Goal: Check status: Check status

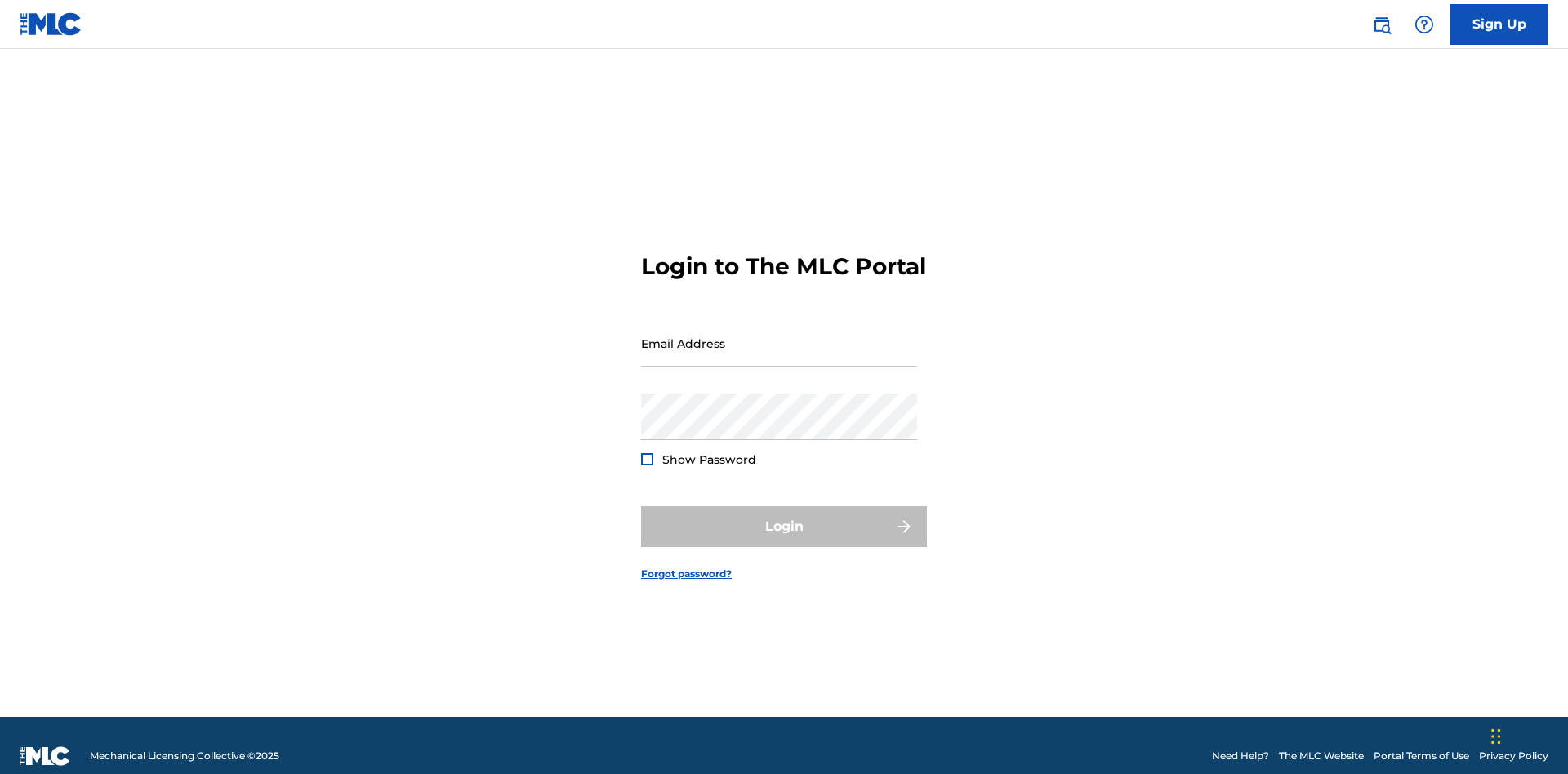
scroll to position [21, 0]
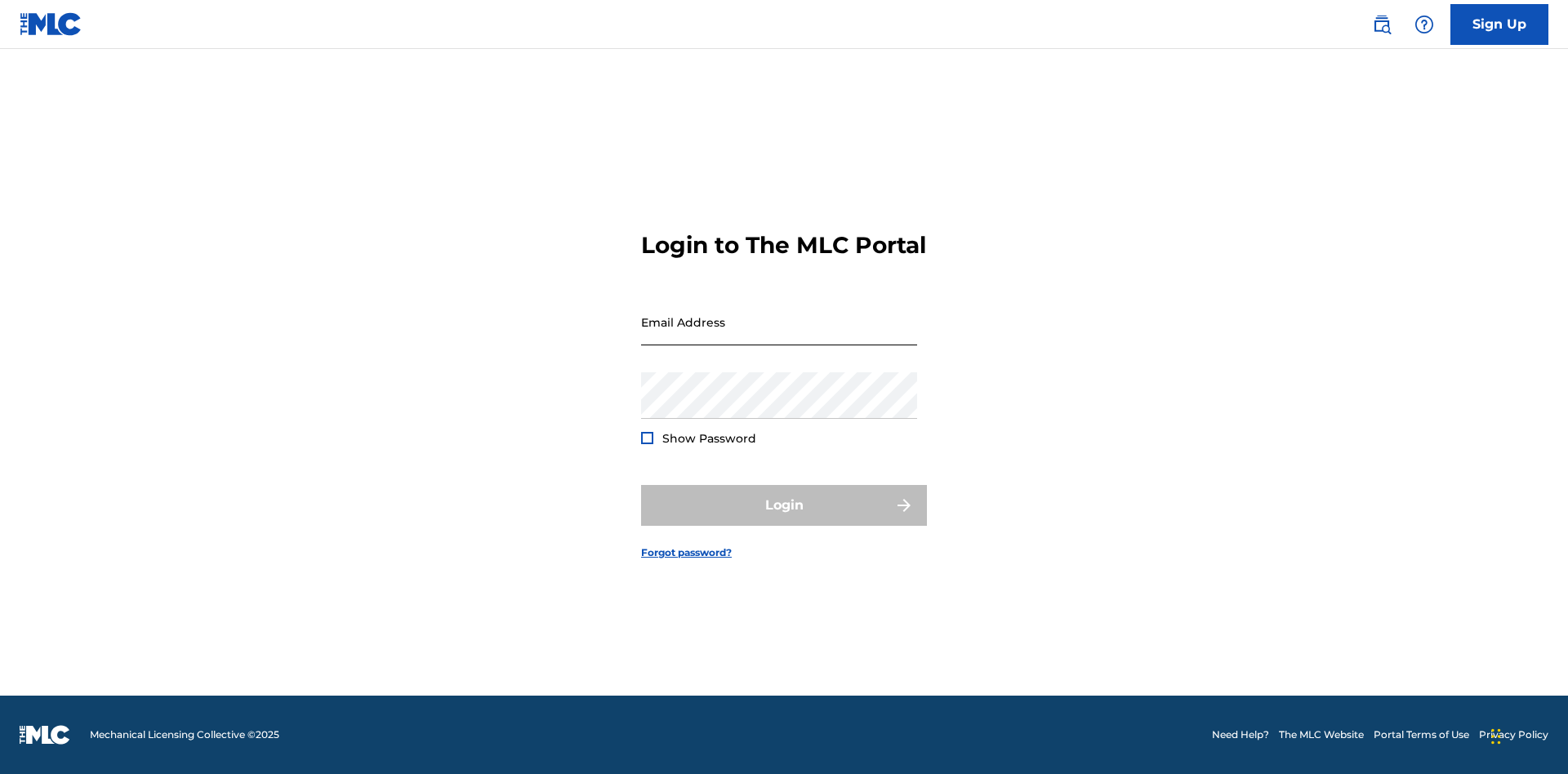
click at [779, 335] on input "Email Address" at bounding box center [779, 322] width 277 height 47
type input "Duke.McTesterson@gmail.com"
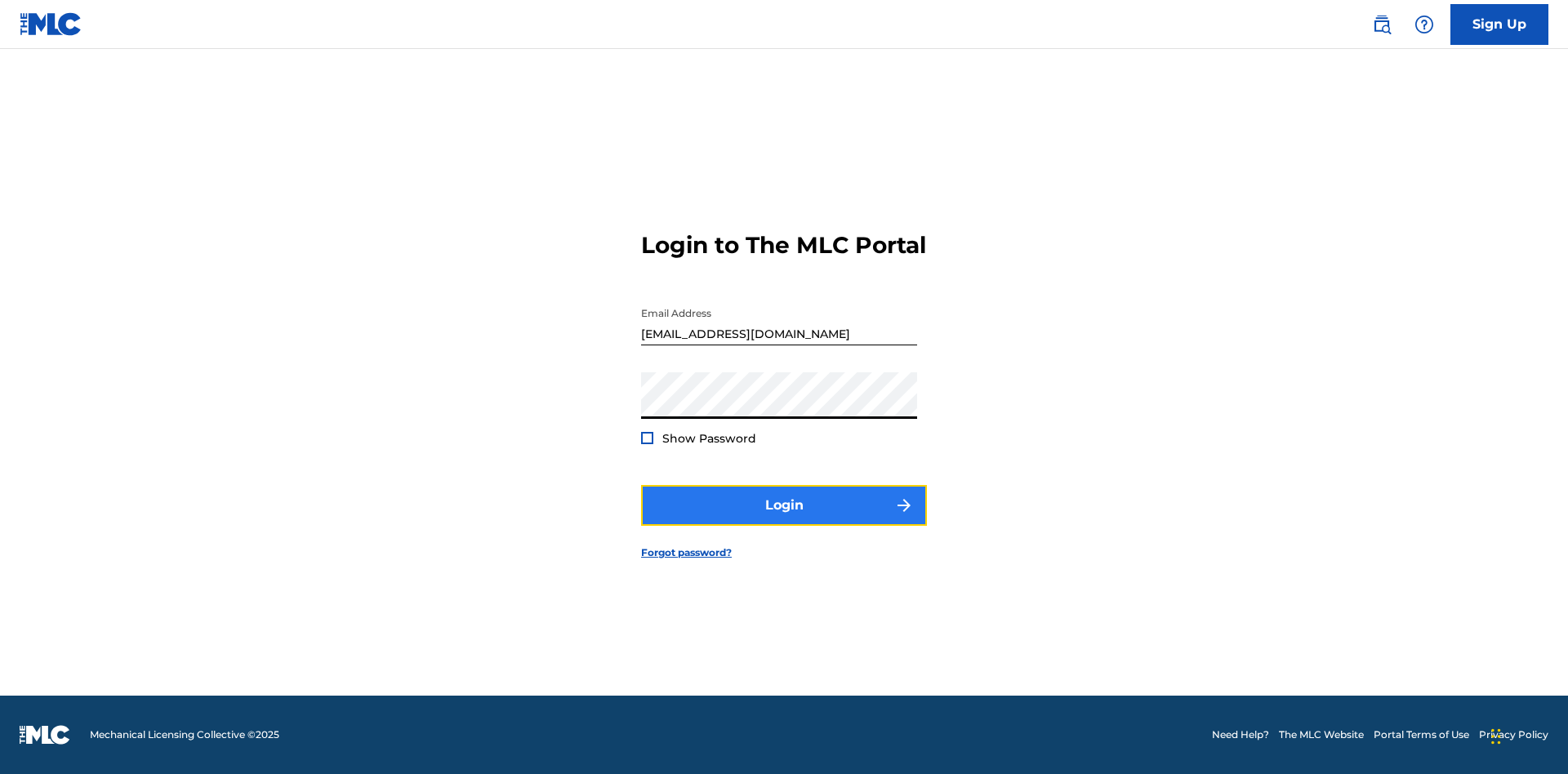
click at [784, 519] on button "Login" at bounding box center [784, 505] width 286 height 41
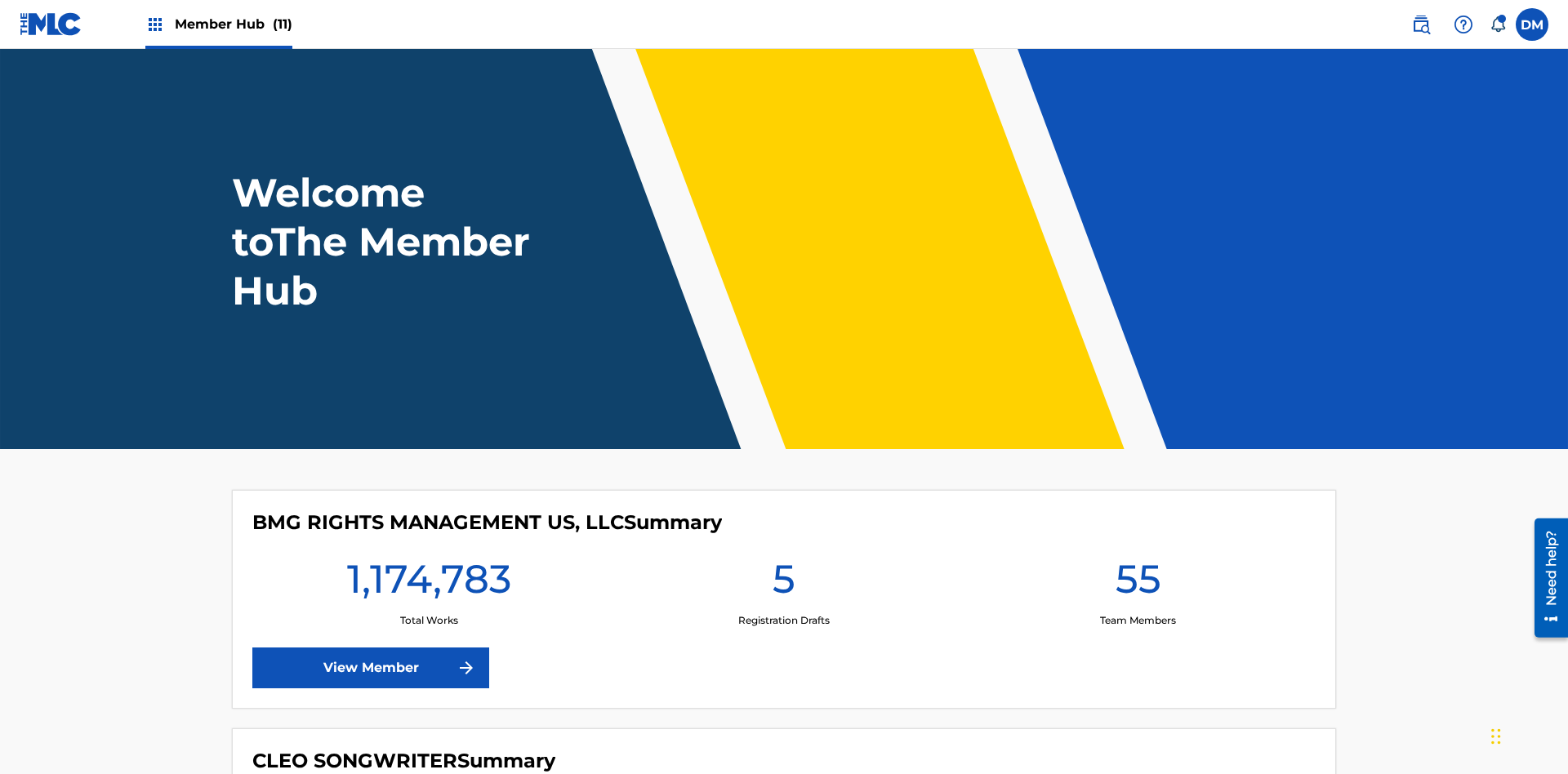
click at [233, 24] on span "Member Hub (11)" at bounding box center [234, 24] width 118 height 19
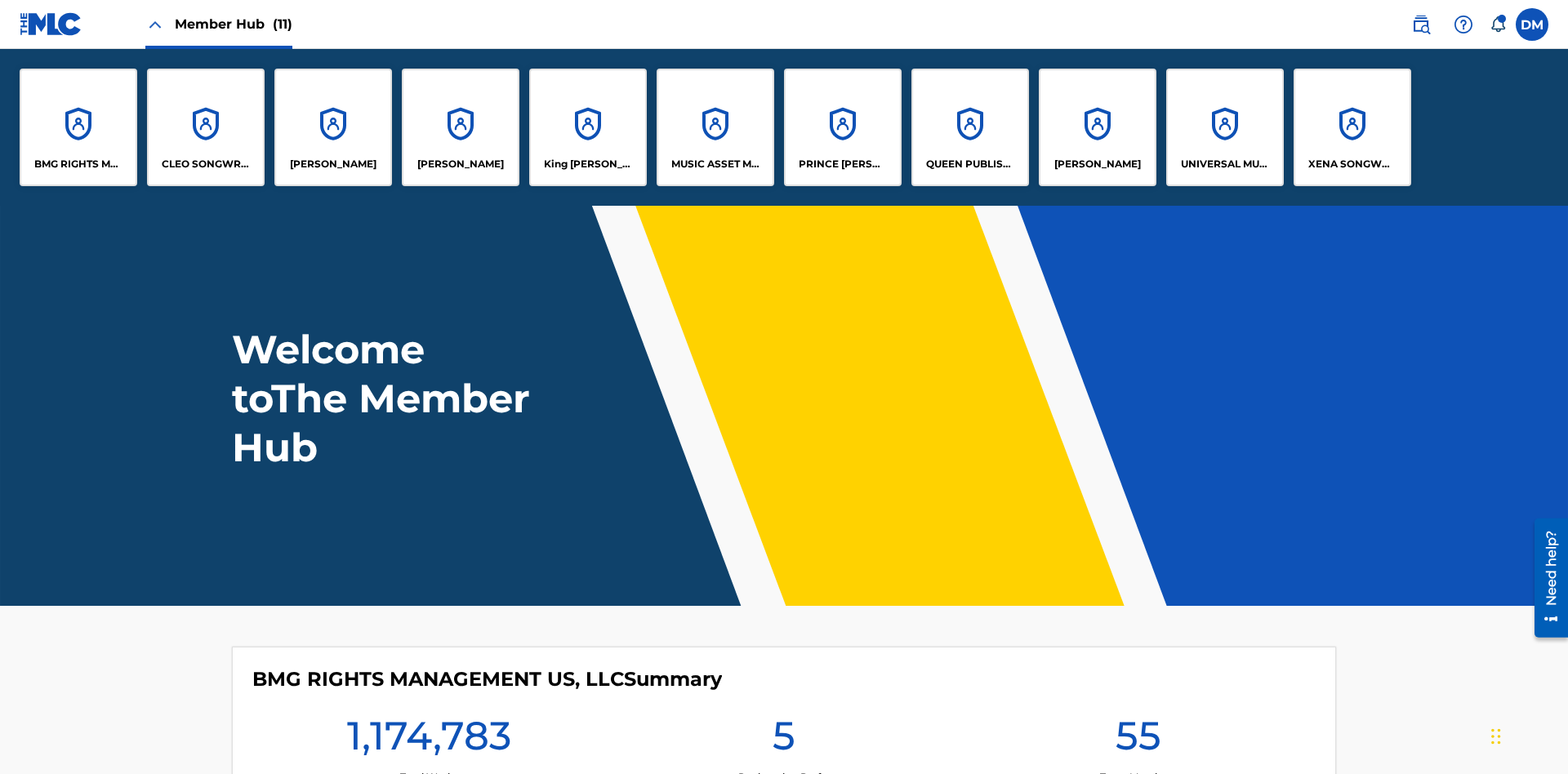
scroll to position [59, 0]
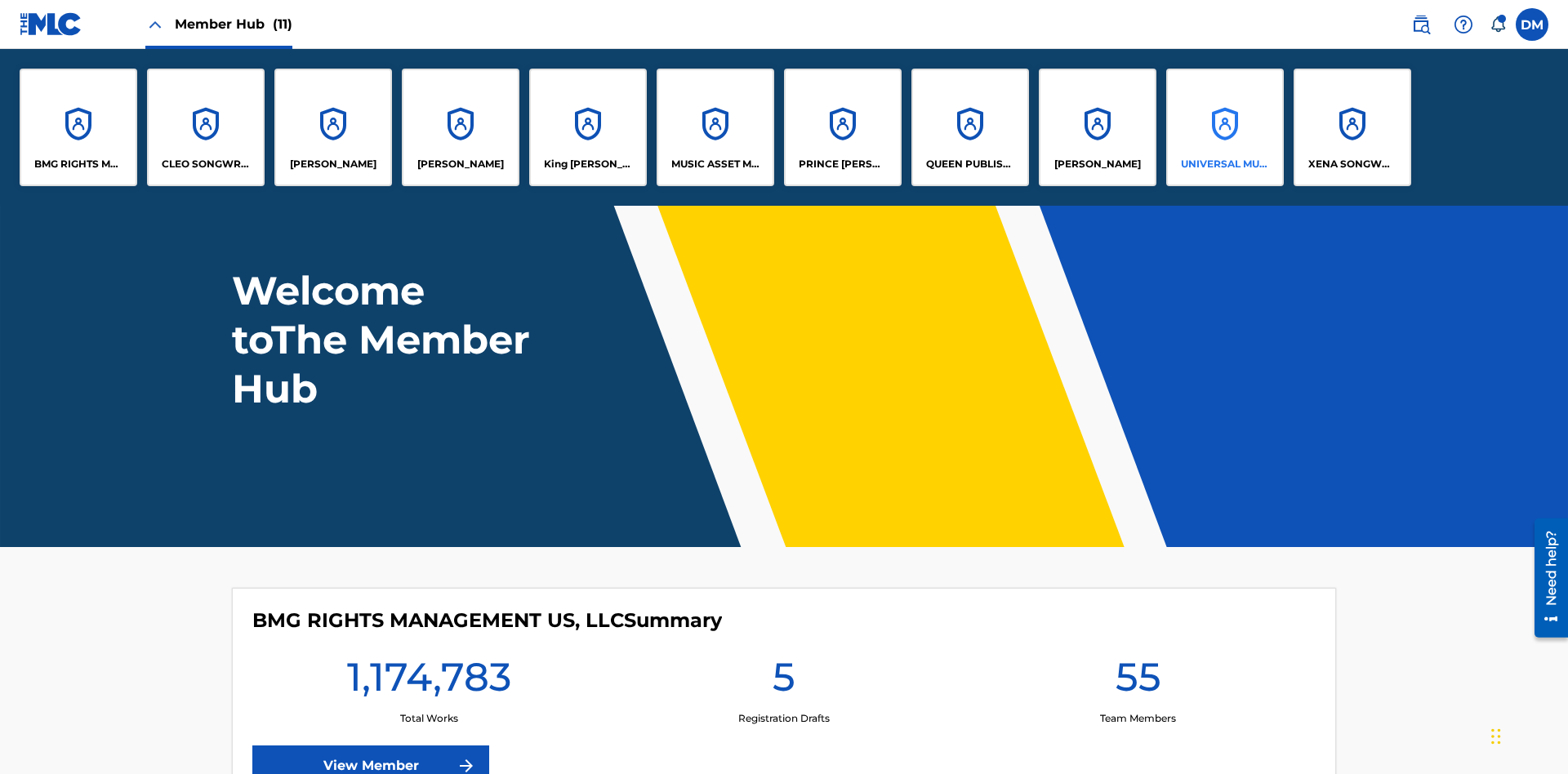
click at [1224, 164] on p "UNIVERSAL MUSIC PUB GROUP" at bounding box center [1226, 163] width 89 height 14
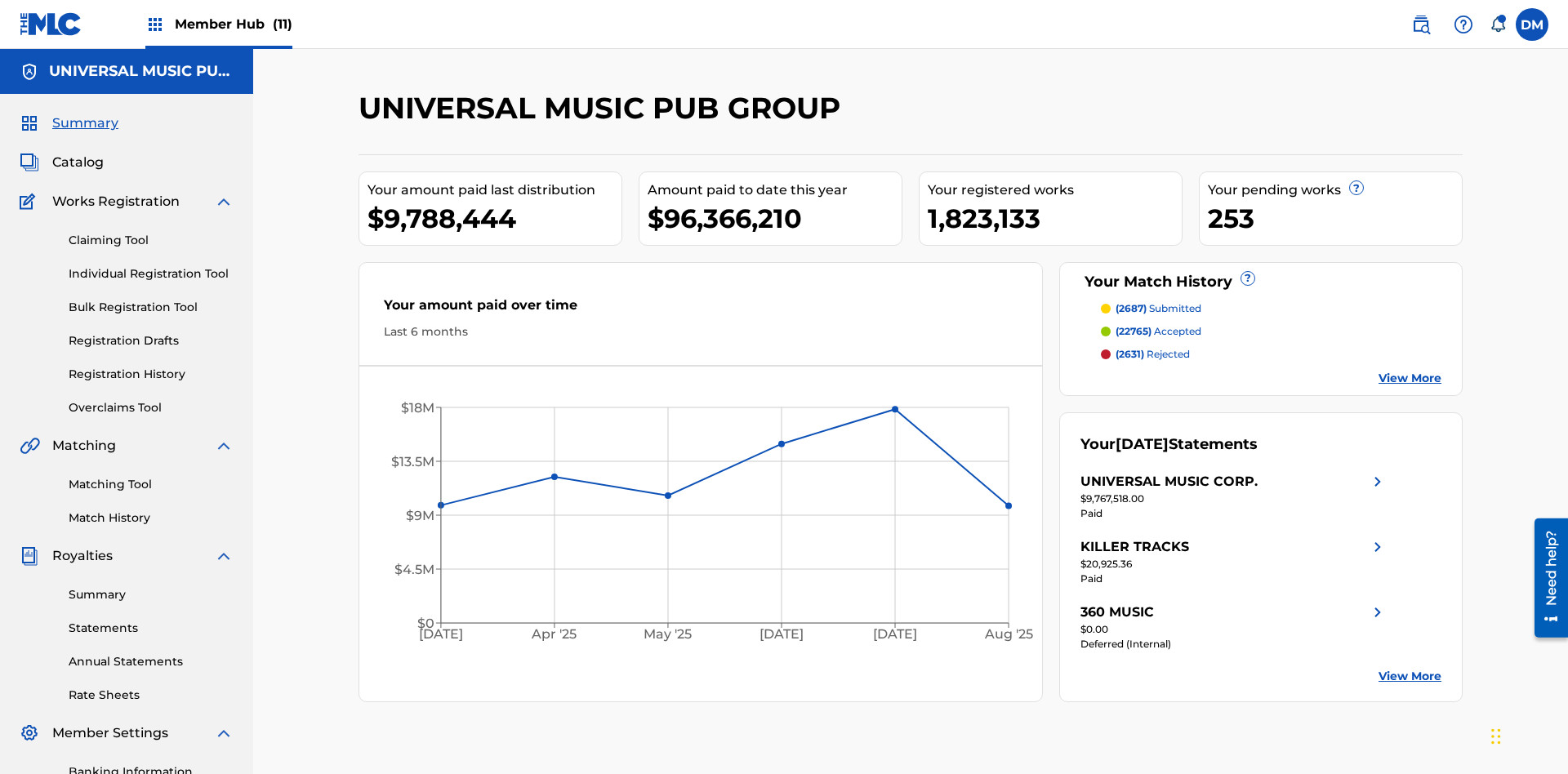
scroll to position [238, 0]
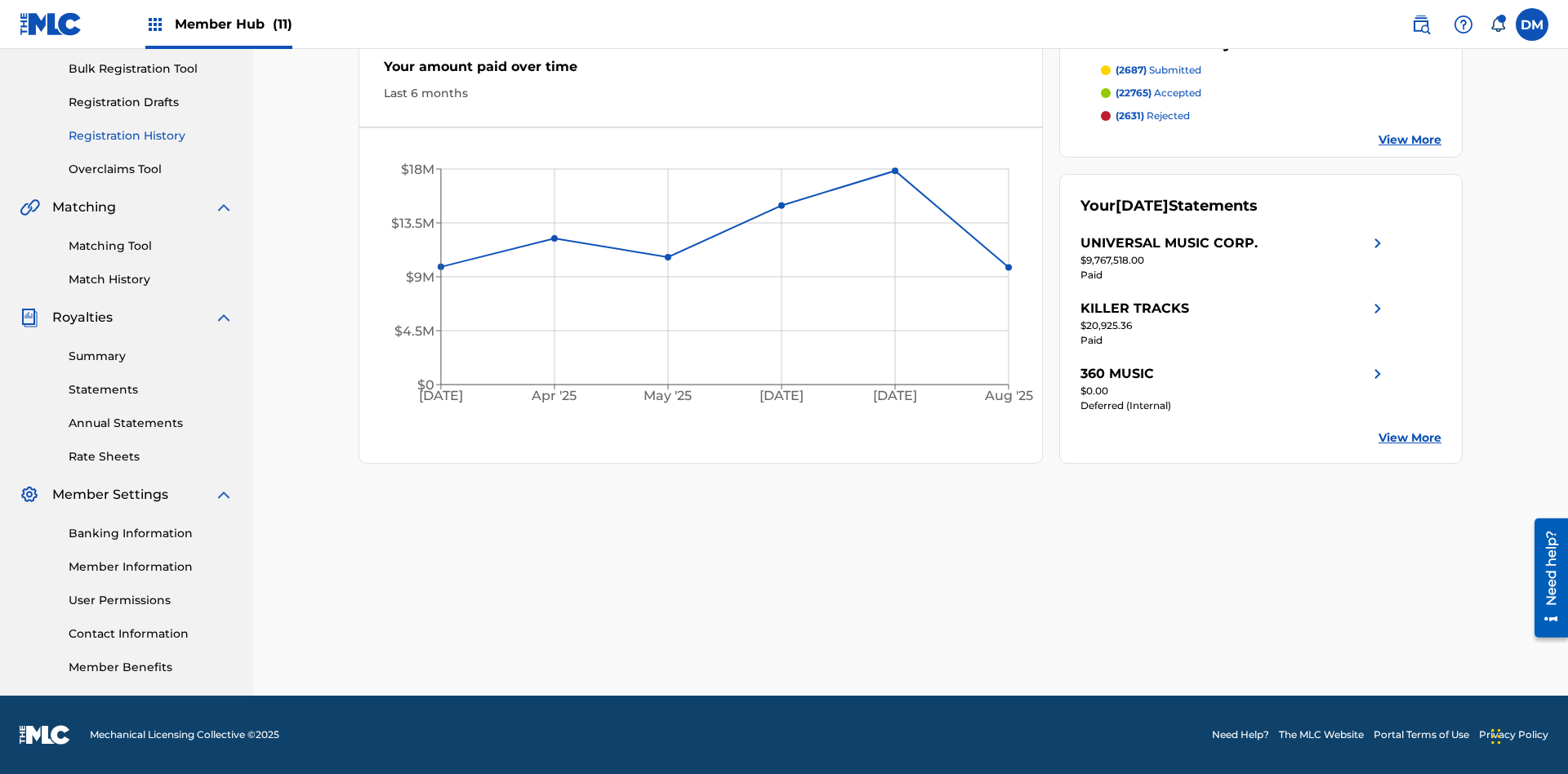
click at [151, 136] on link "Registration History" at bounding box center [151, 136] width 165 height 17
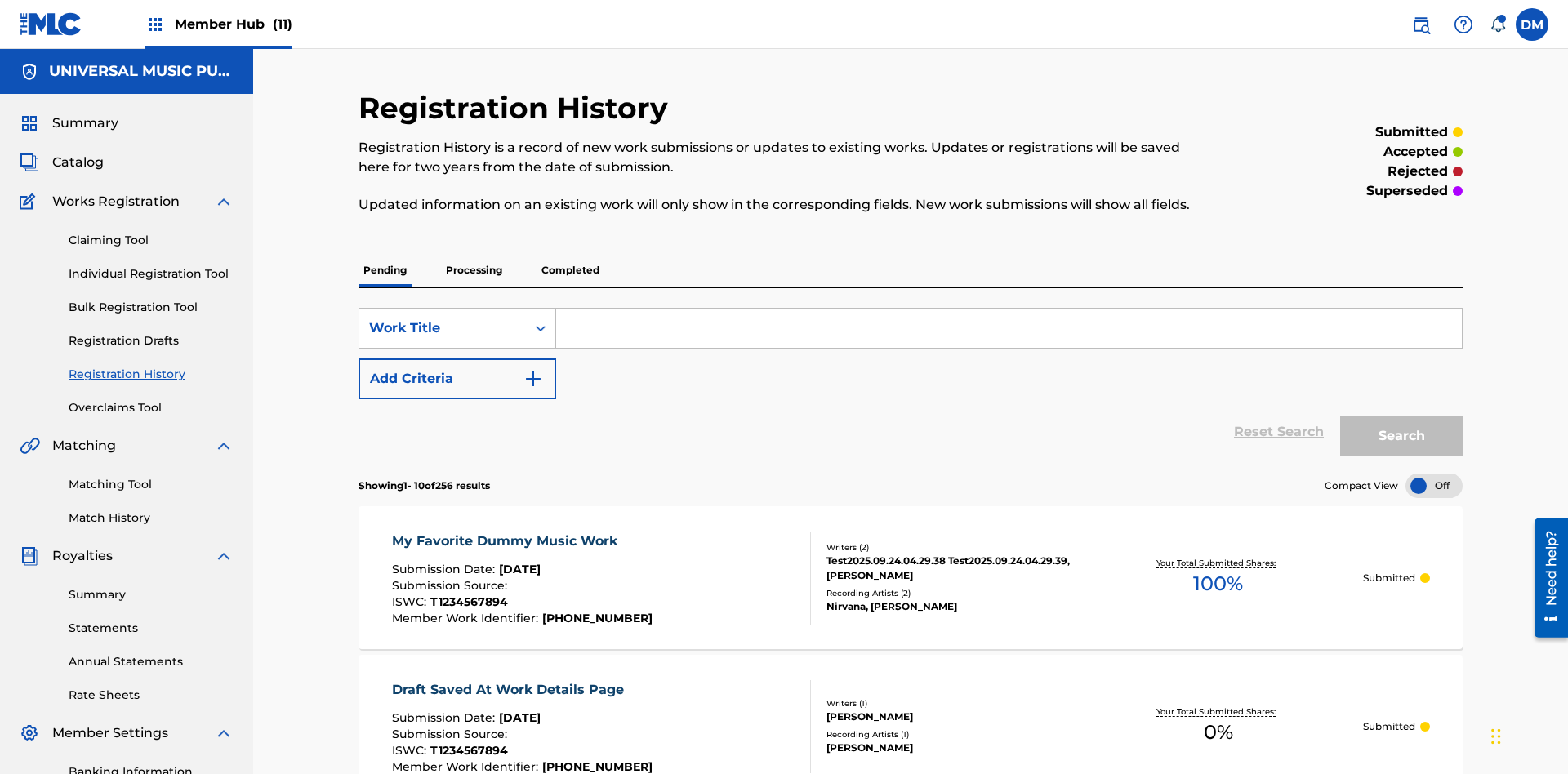
scroll to position [155, 0]
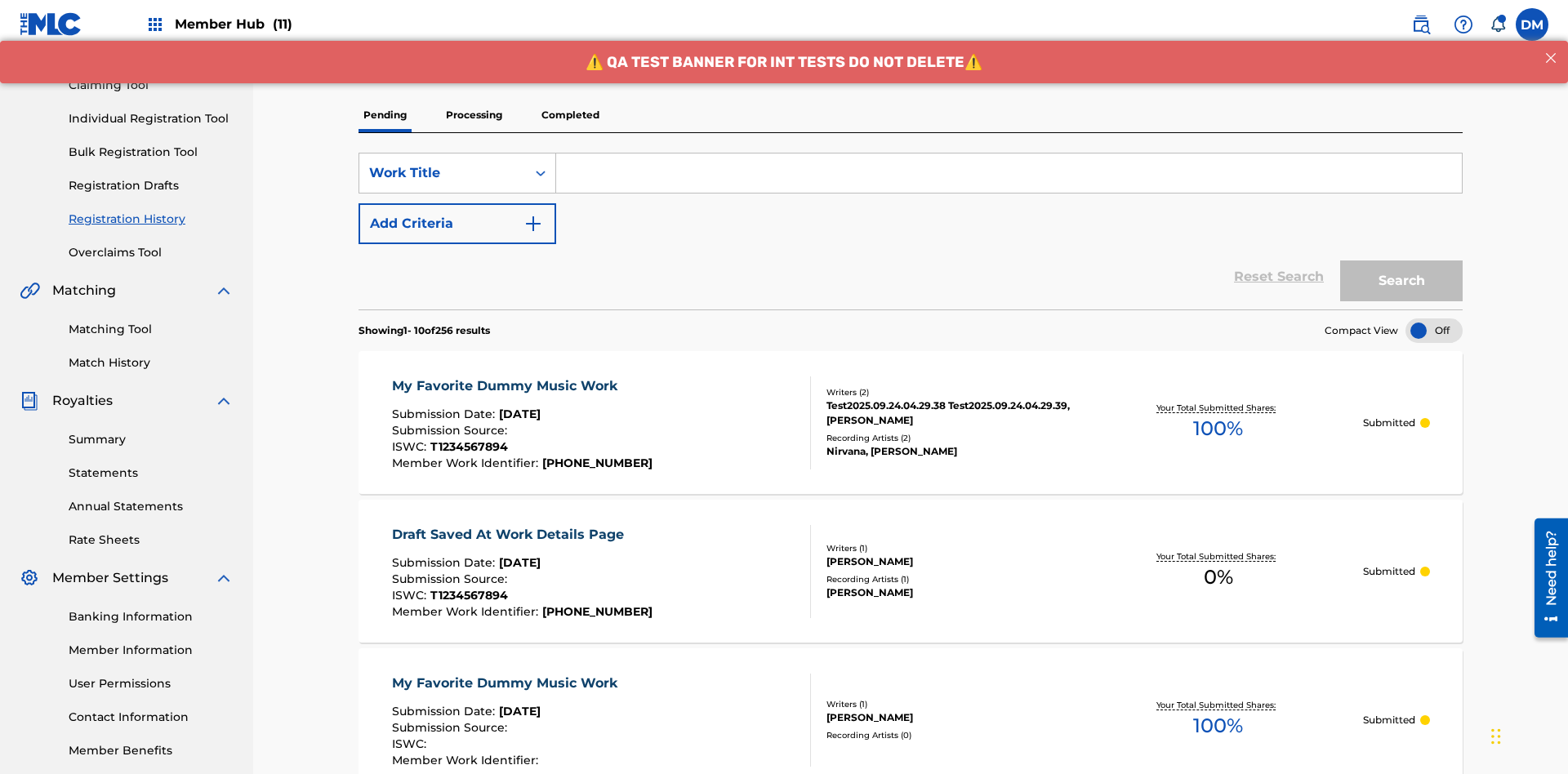
click at [570, 115] on p "Completed" at bounding box center [570, 115] width 67 height 34
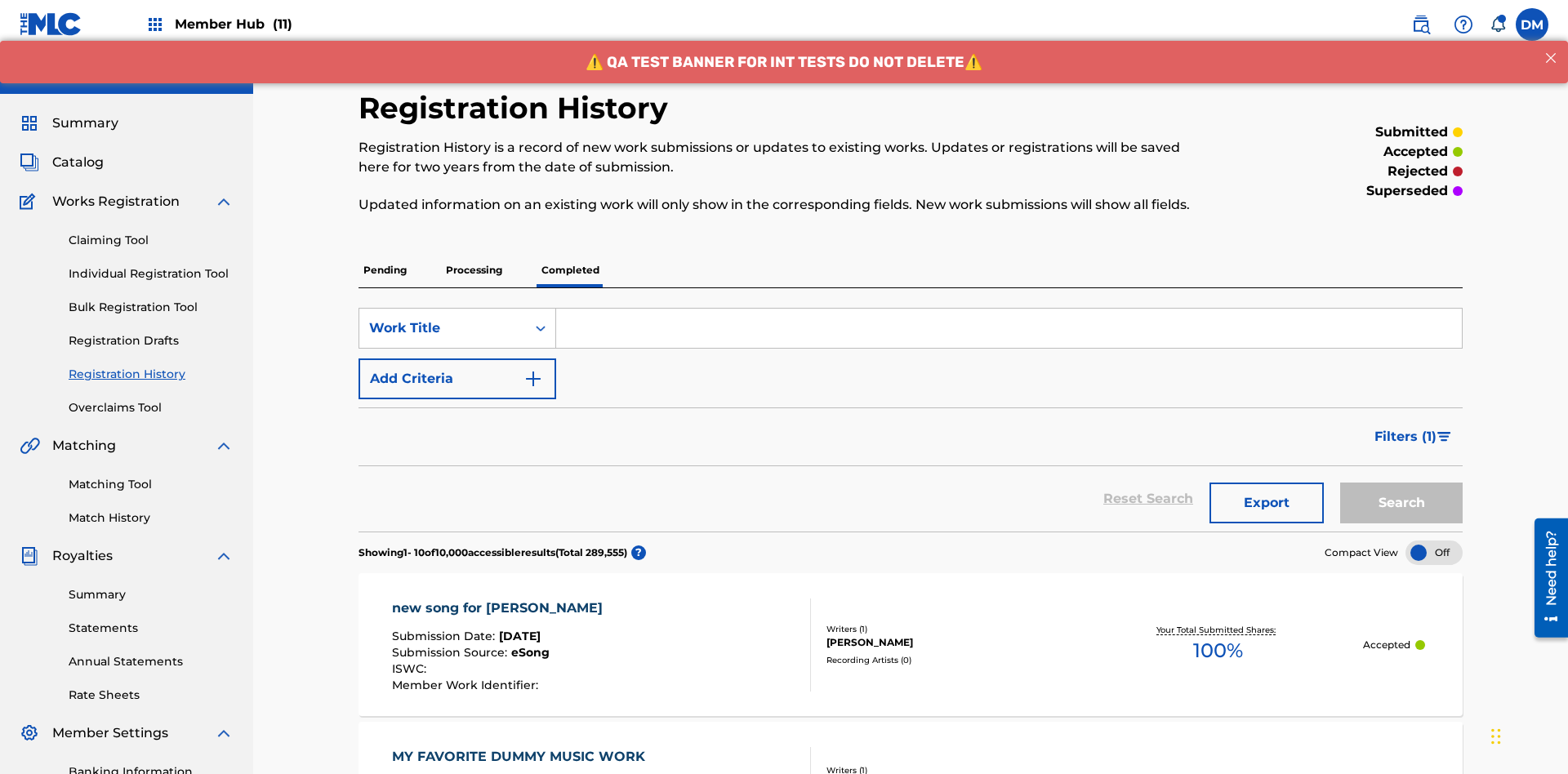
scroll to position [220, 0]
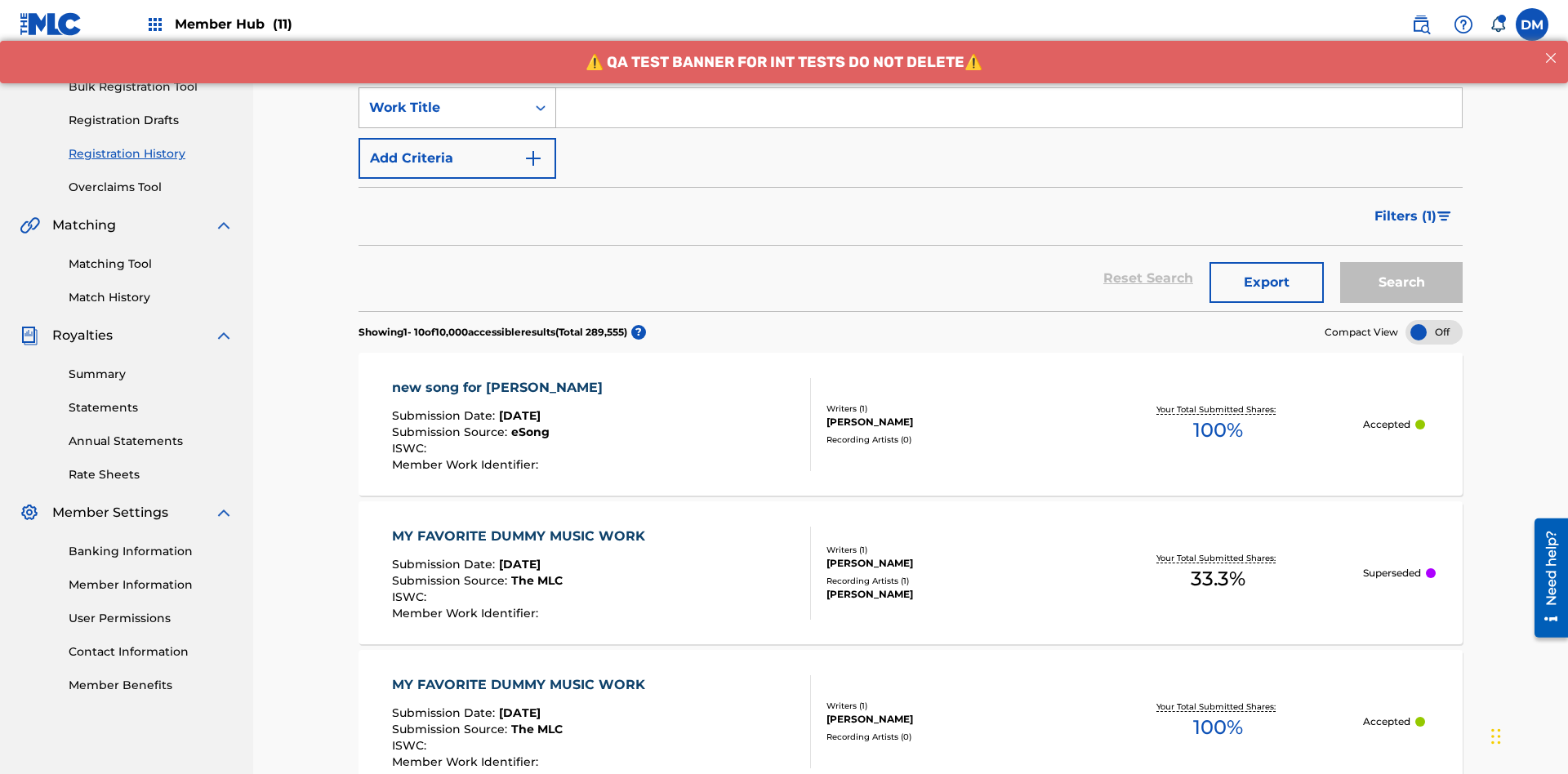
click at [443, 107] on div "Work Title" at bounding box center [443, 107] width 147 height 20
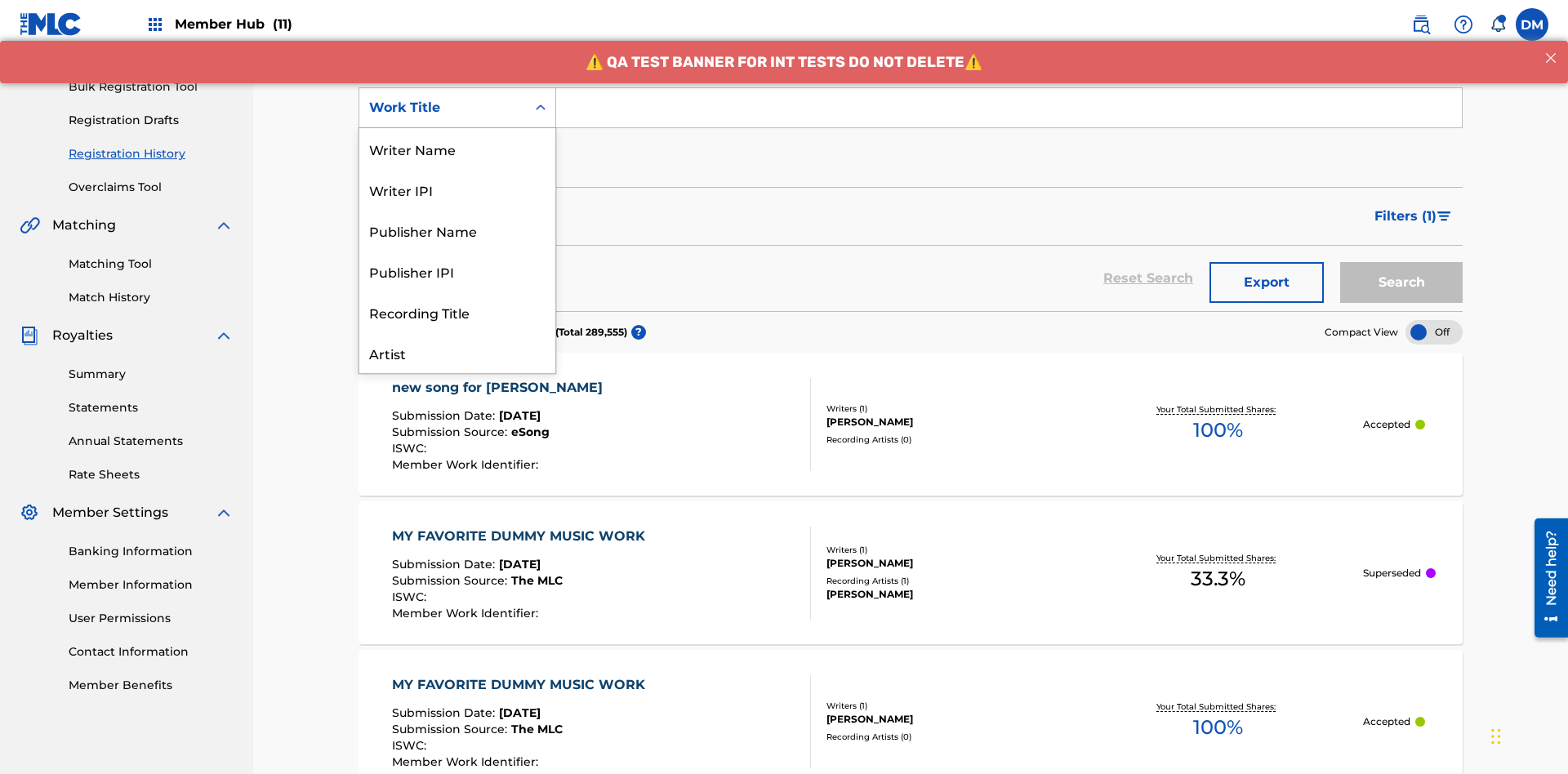
scroll to position [82, 0]
click at [457, 352] on div "Work Title" at bounding box center [457, 352] width 196 height 41
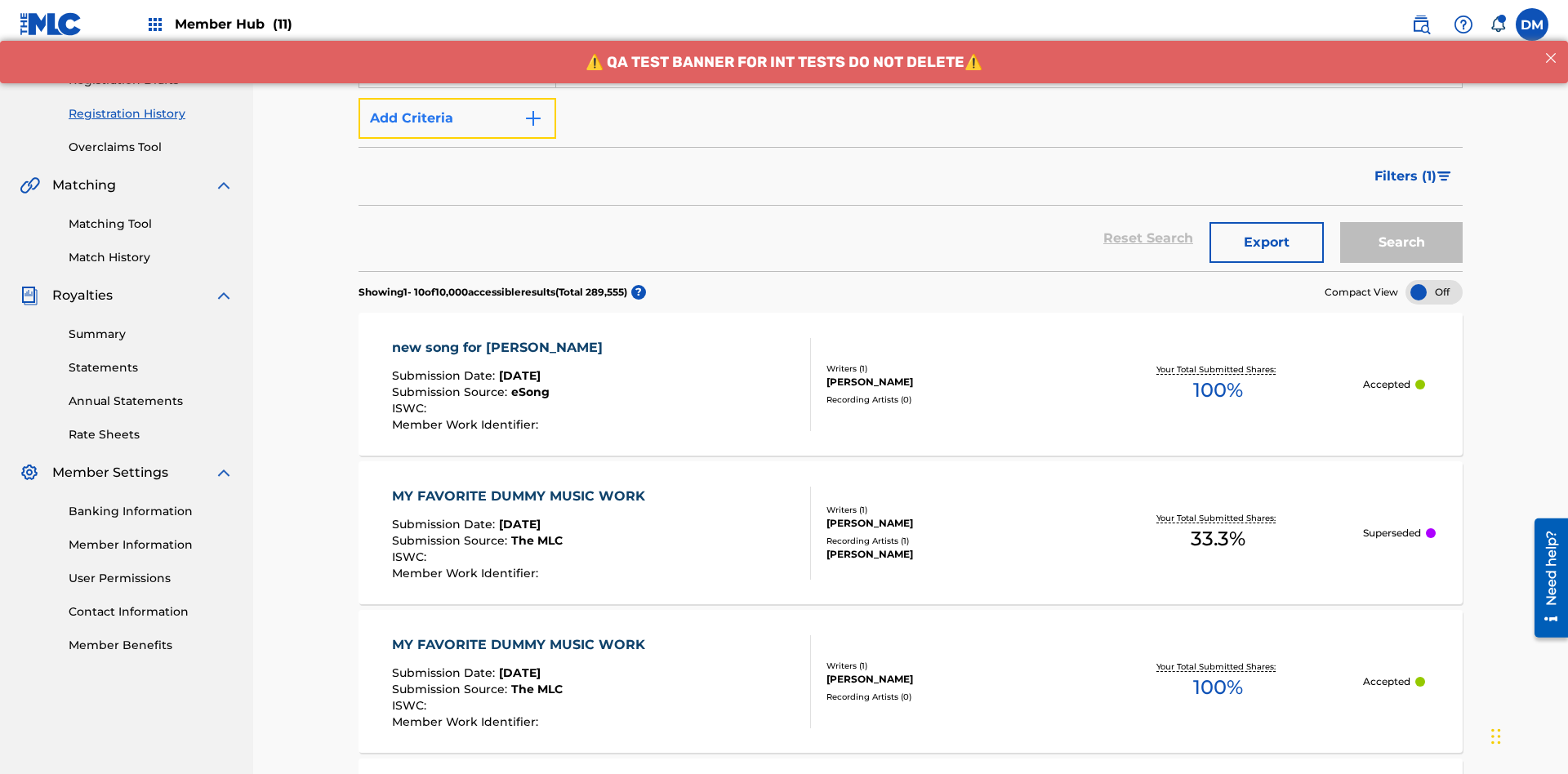
click at [457, 119] on button "Add Criteria" at bounding box center [457, 118] width 198 height 41
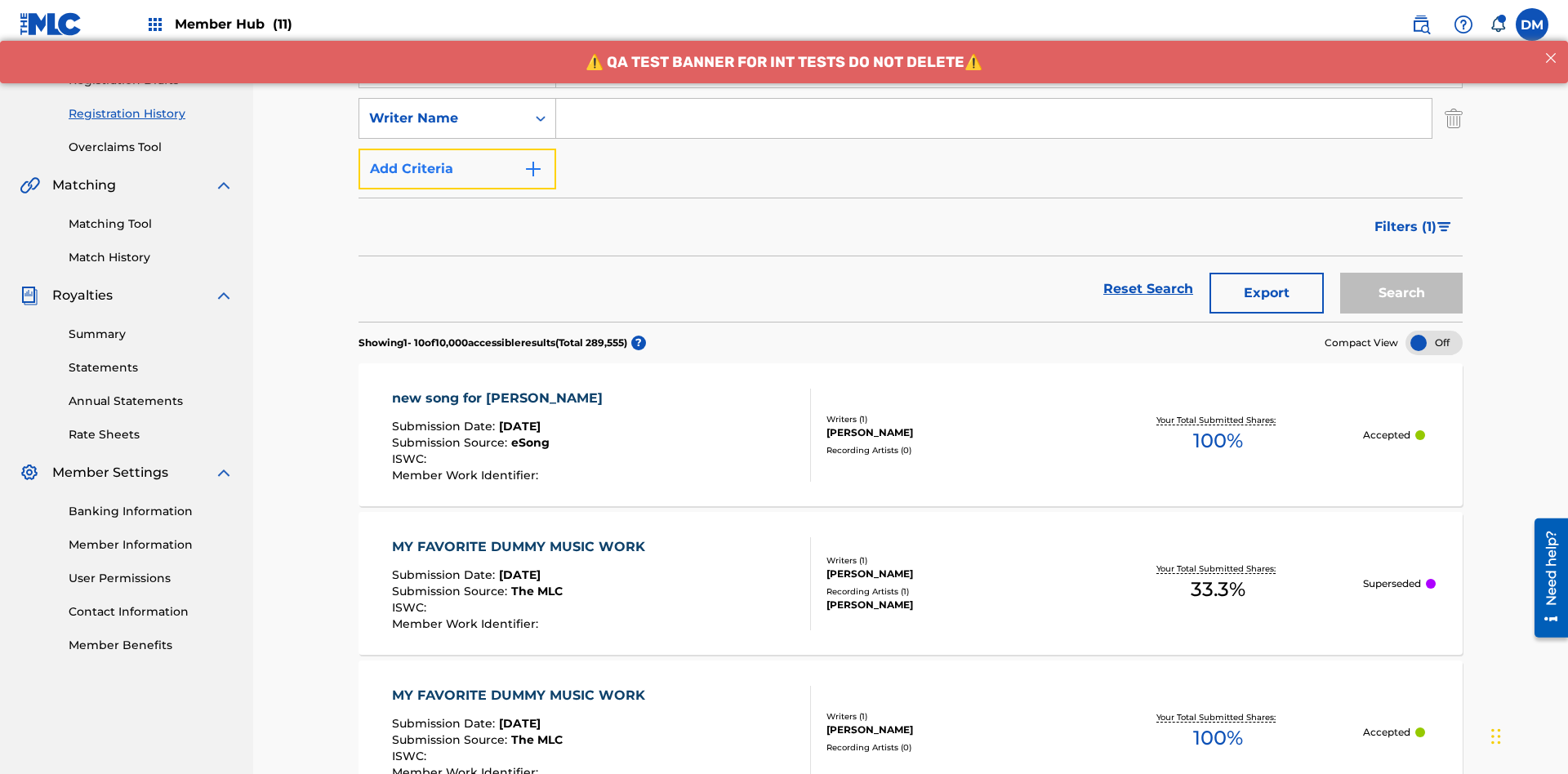
scroll to position [271, 0]
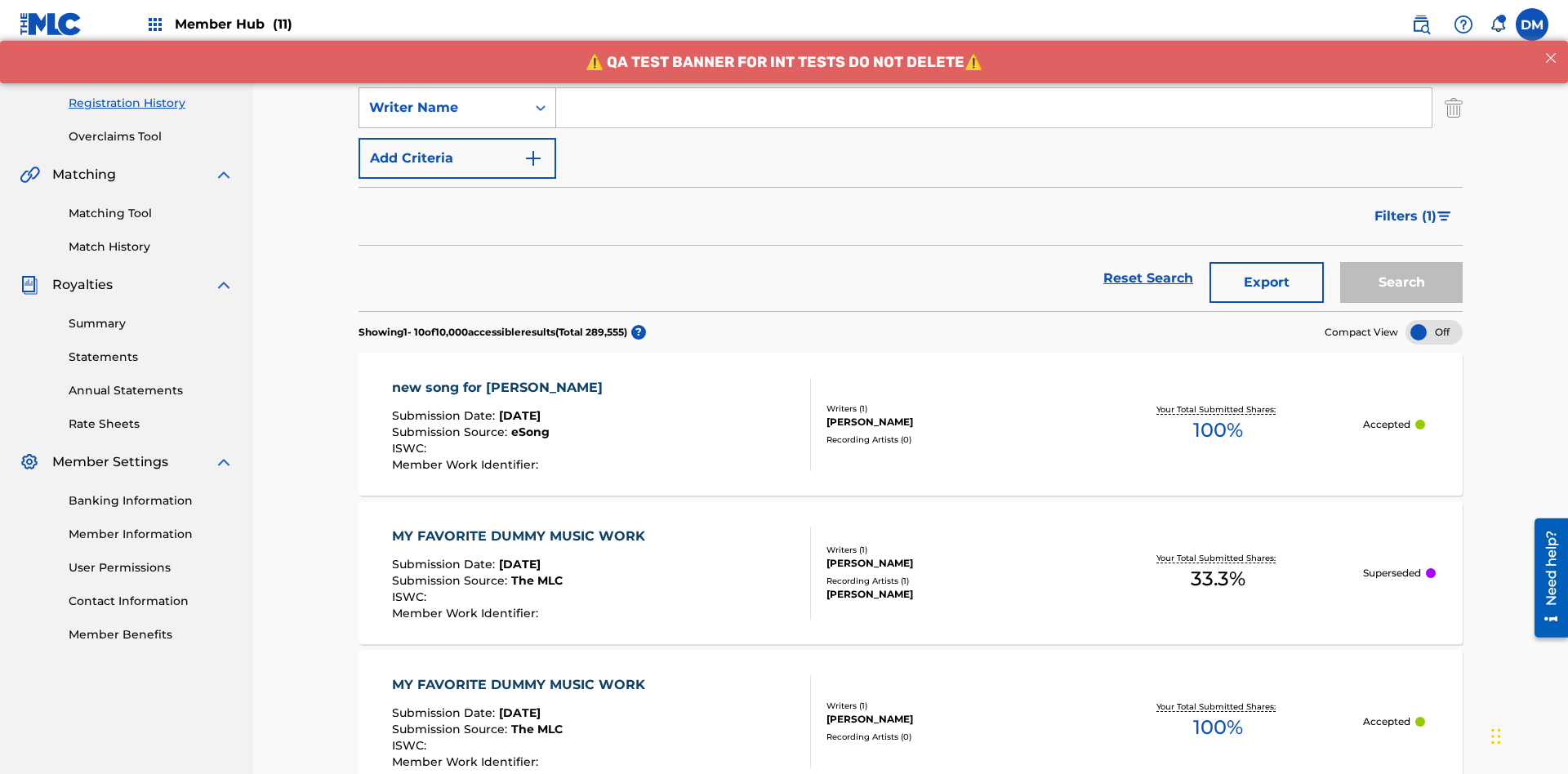
click at [443, 107] on div "Writer Name" at bounding box center [443, 107] width 147 height 20
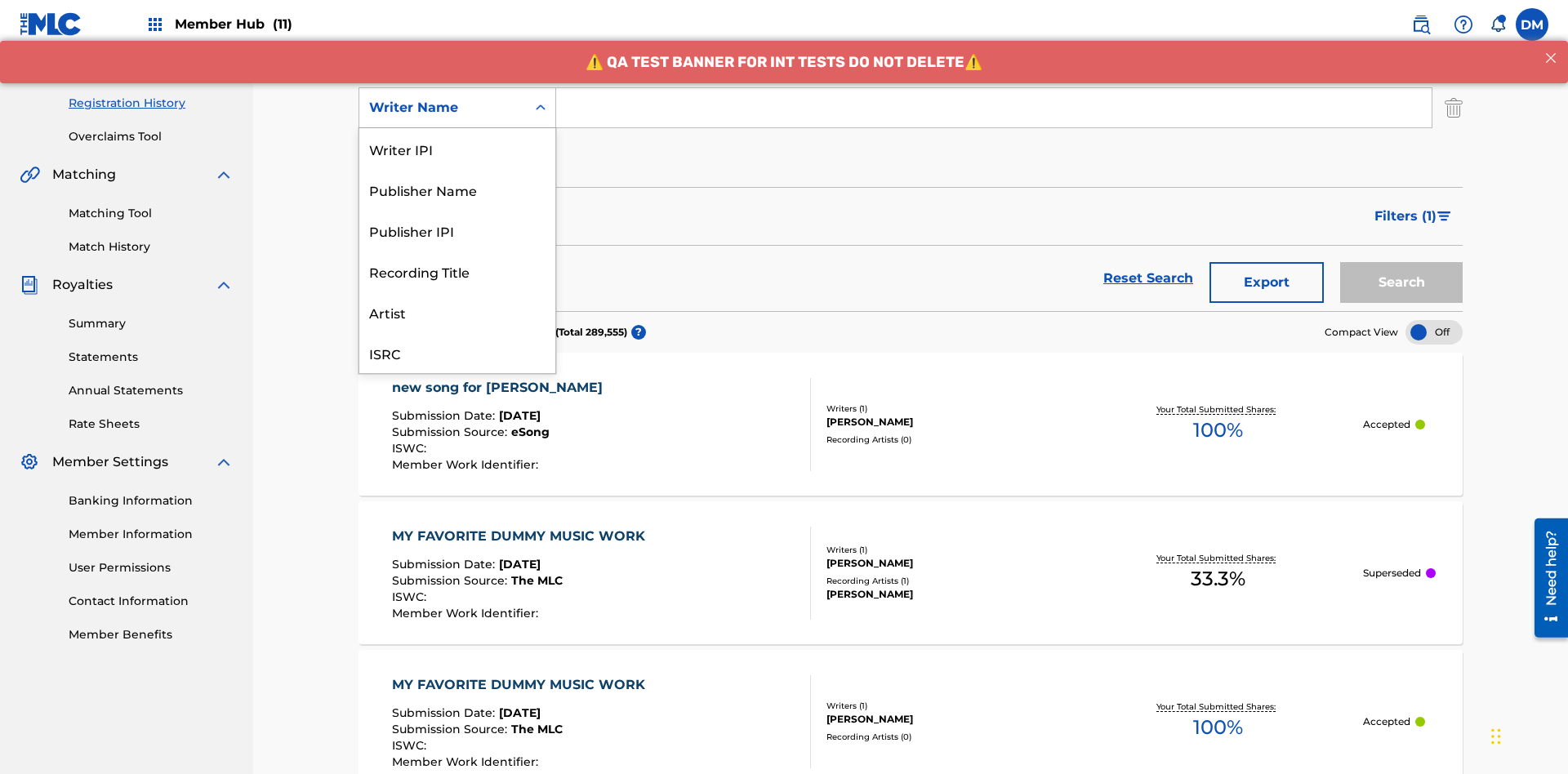
scroll to position [41, 0]
click at [457, 230] on div "Recording Title" at bounding box center [457, 230] width 196 height 41
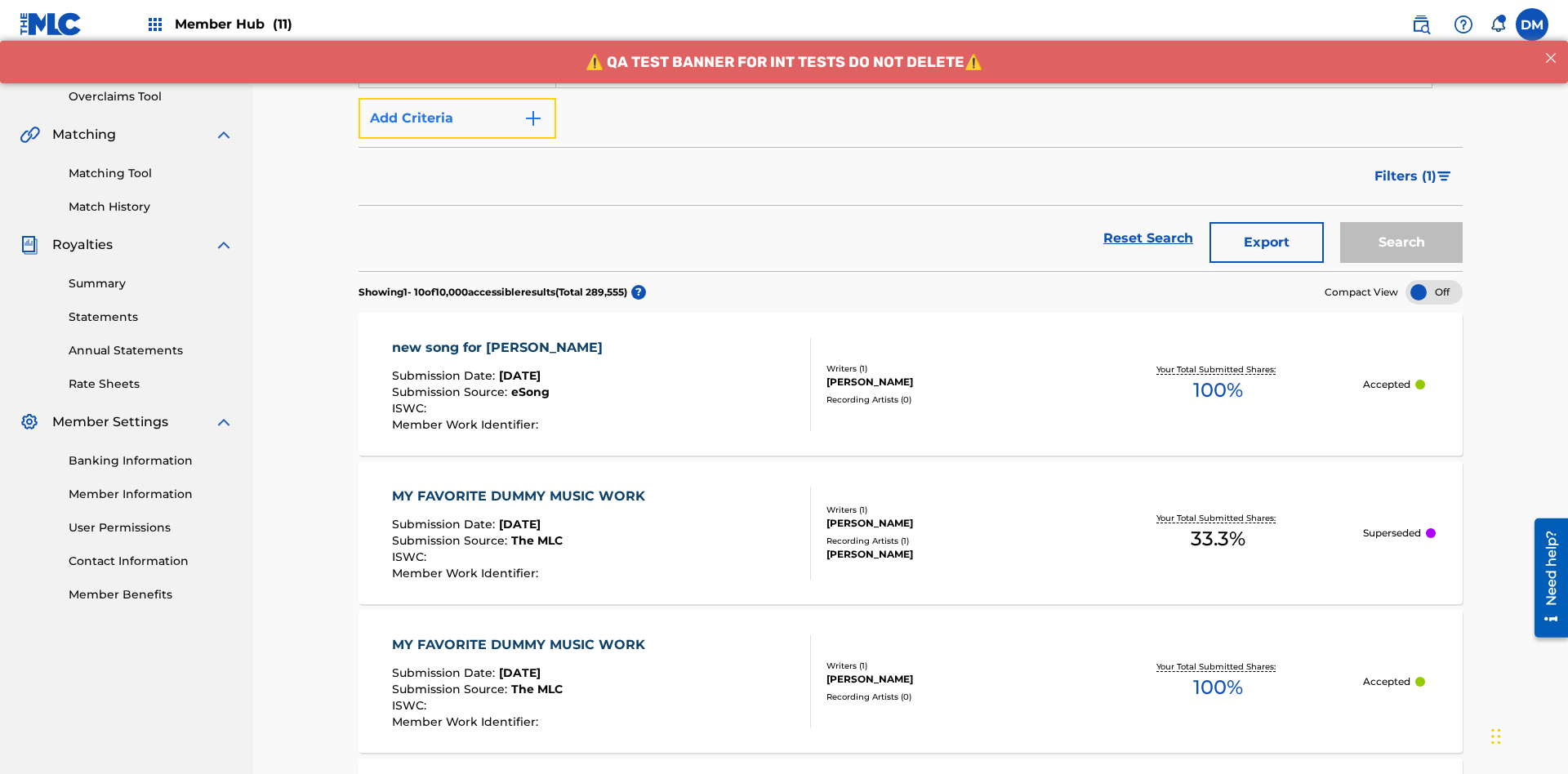
click at [457, 119] on button "Add Criteria" at bounding box center [457, 118] width 198 height 41
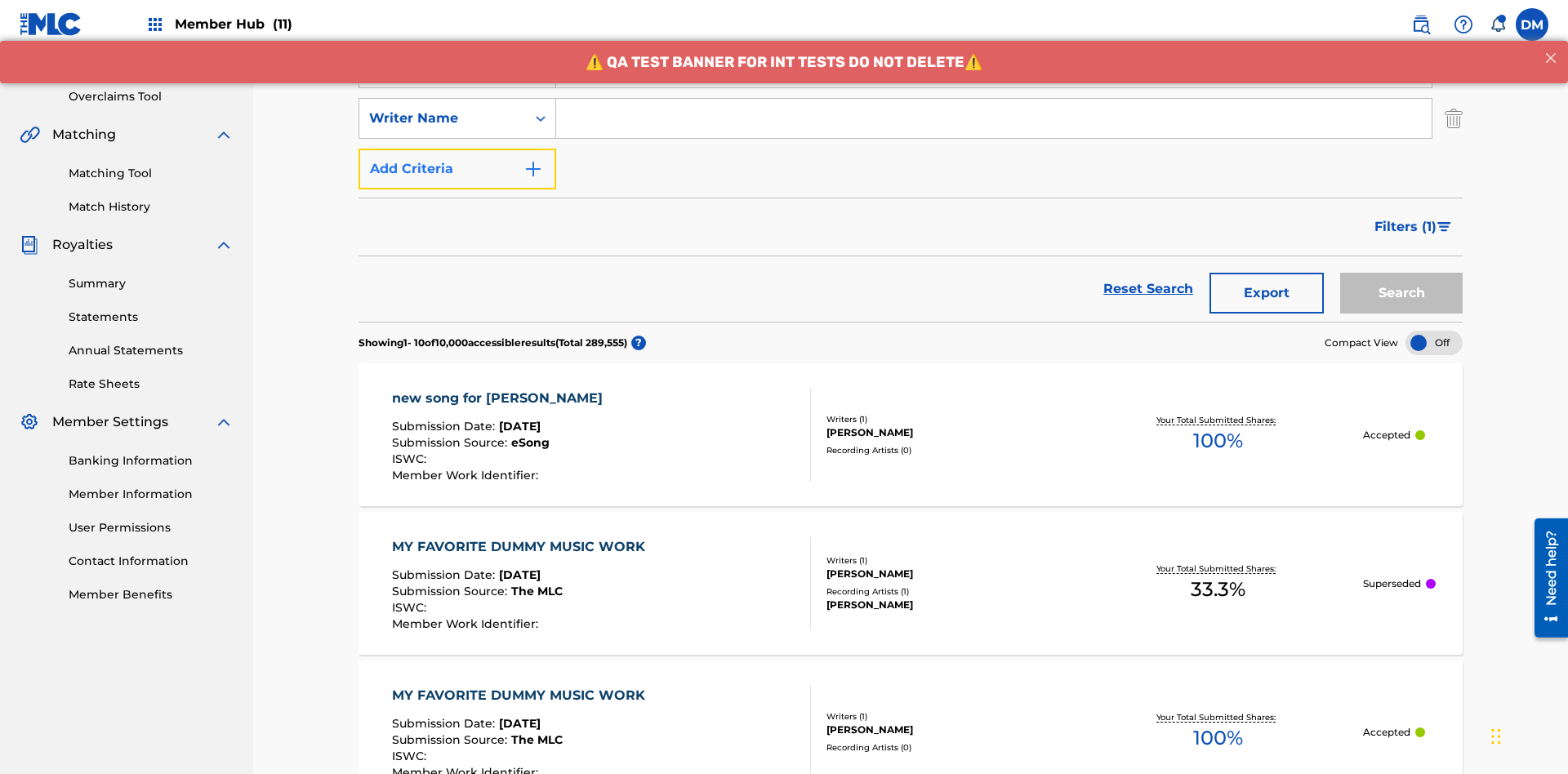
scroll to position [322, 0]
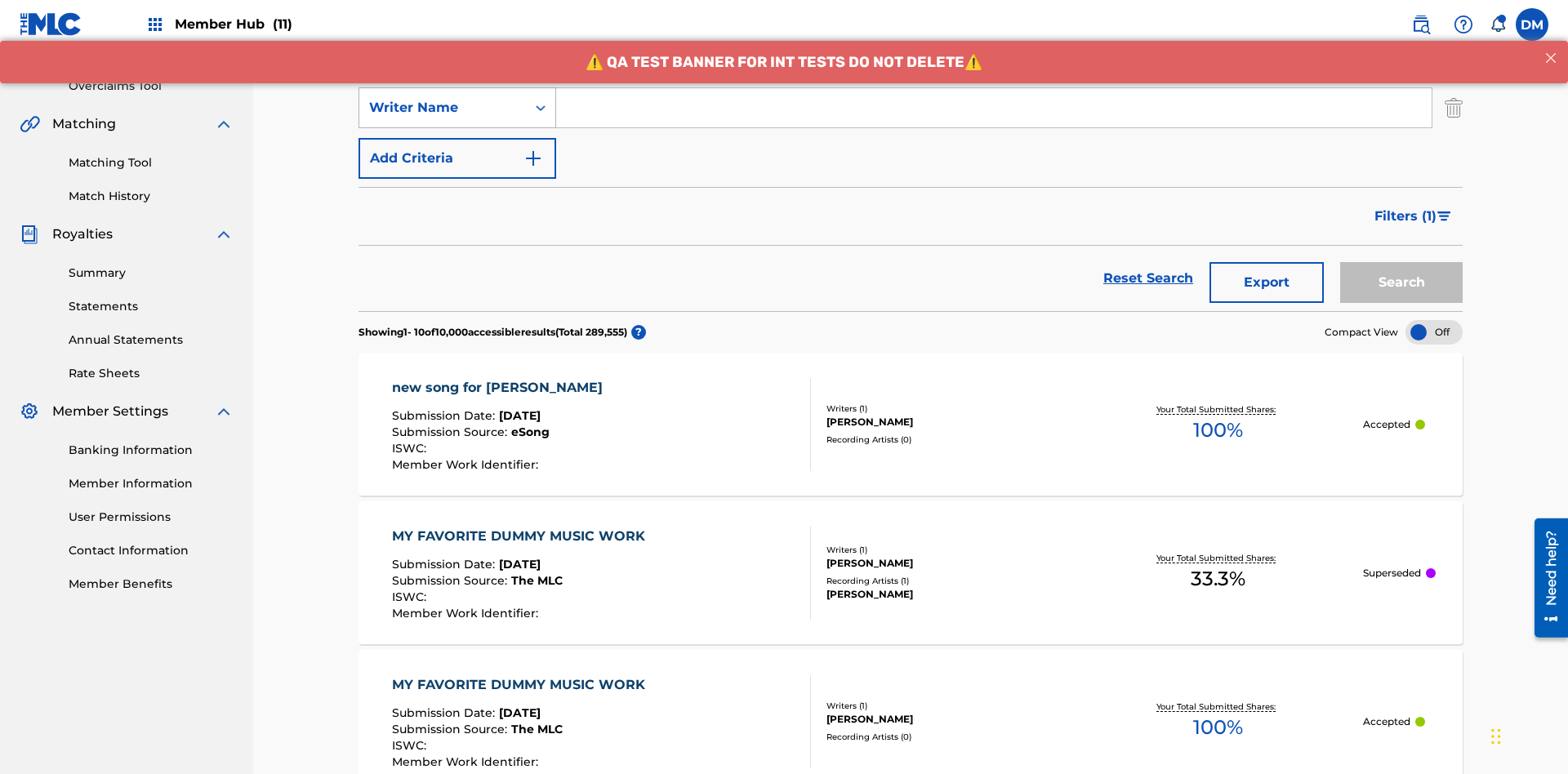
click at [443, 107] on div "Writer Name" at bounding box center [443, 107] width 147 height 20
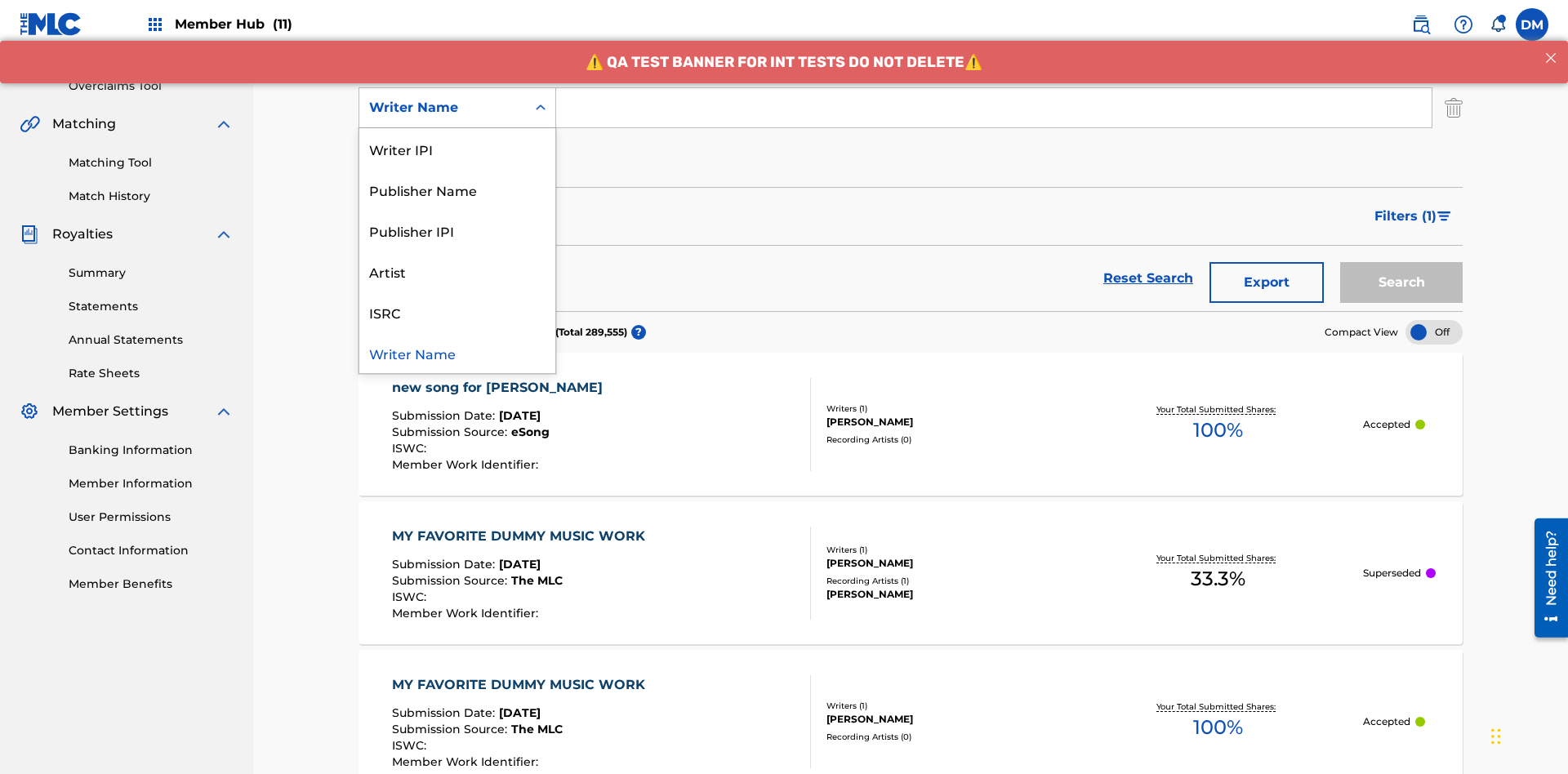
click at [457, 311] on div "ISRC" at bounding box center [457, 311] width 196 height 41
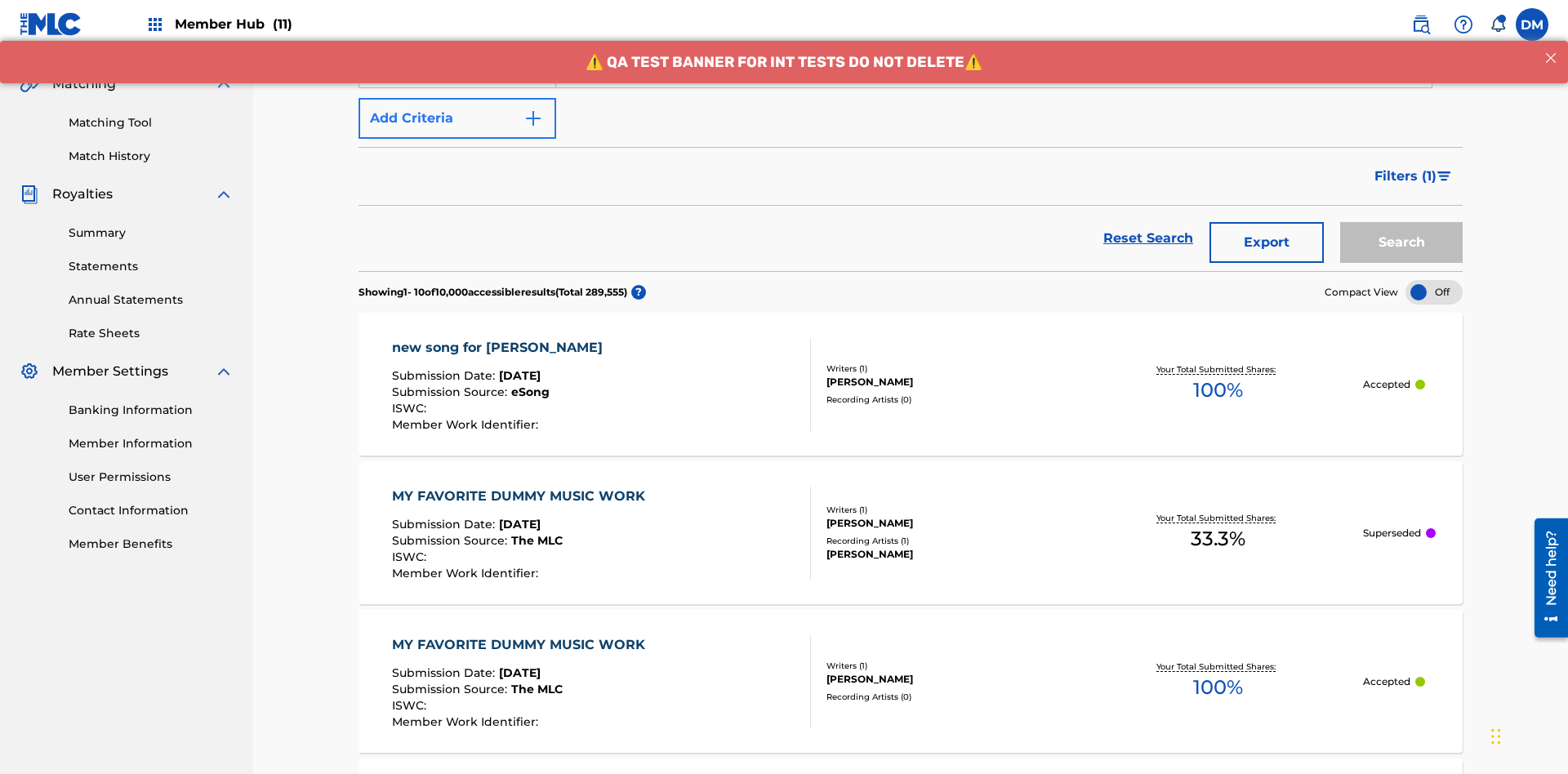
click at [457, 119] on button "Add Criteria" at bounding box center [457, 118] width 198 height 41
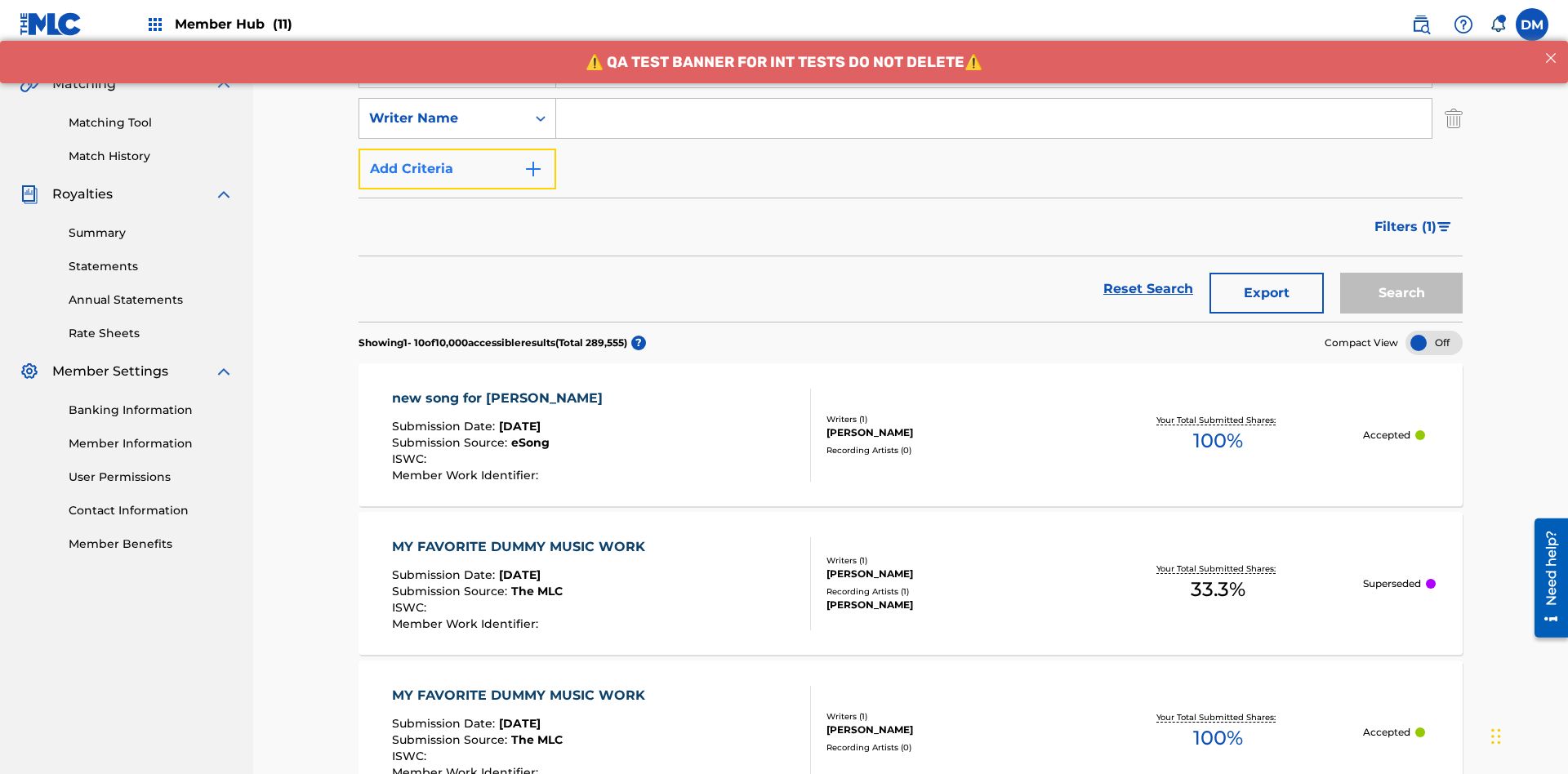
scroll to position [372, 0]
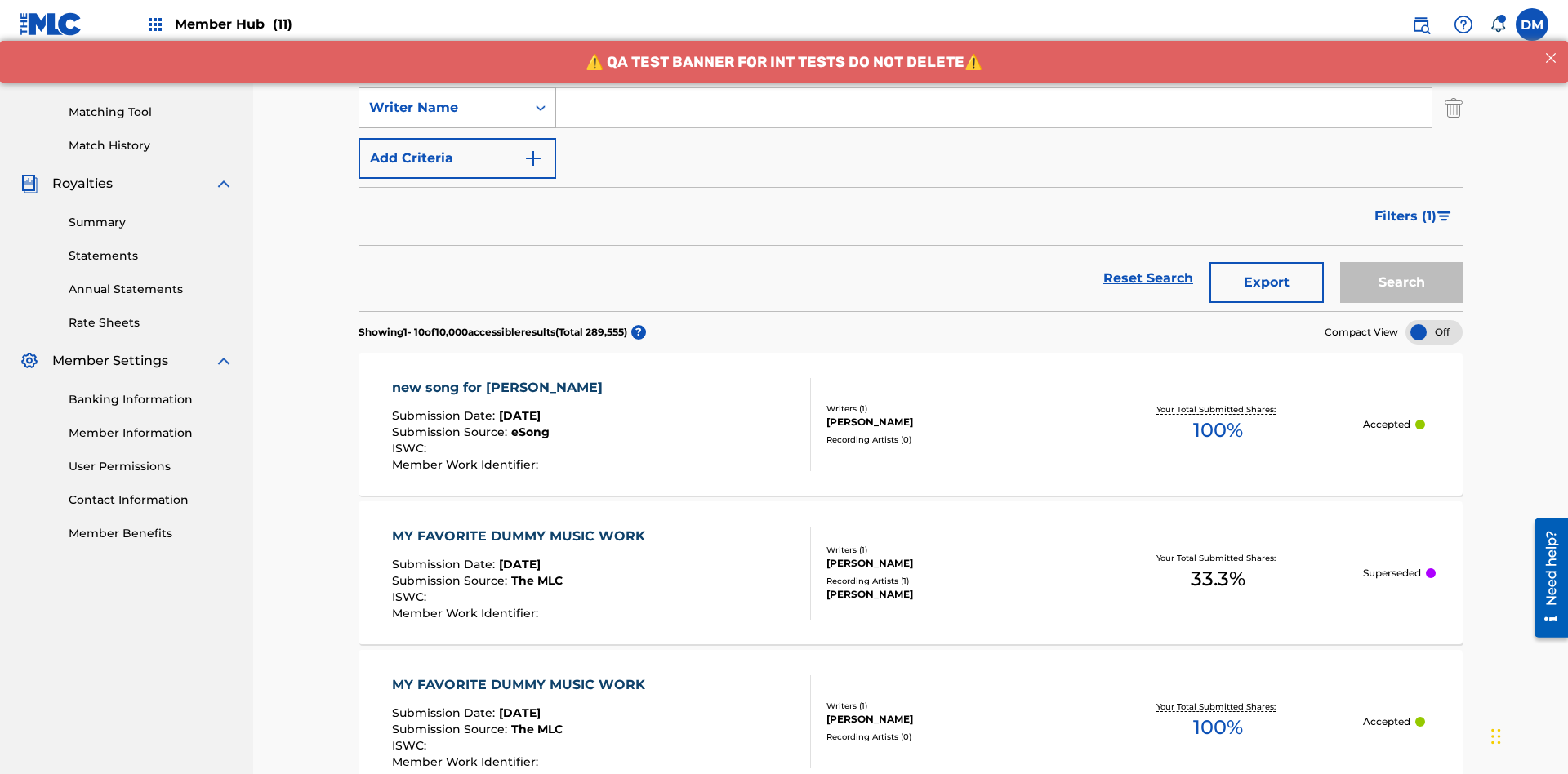
click at [443, 107] on div "Writer Name" at bounding box center [443, 107] width 147 height 20
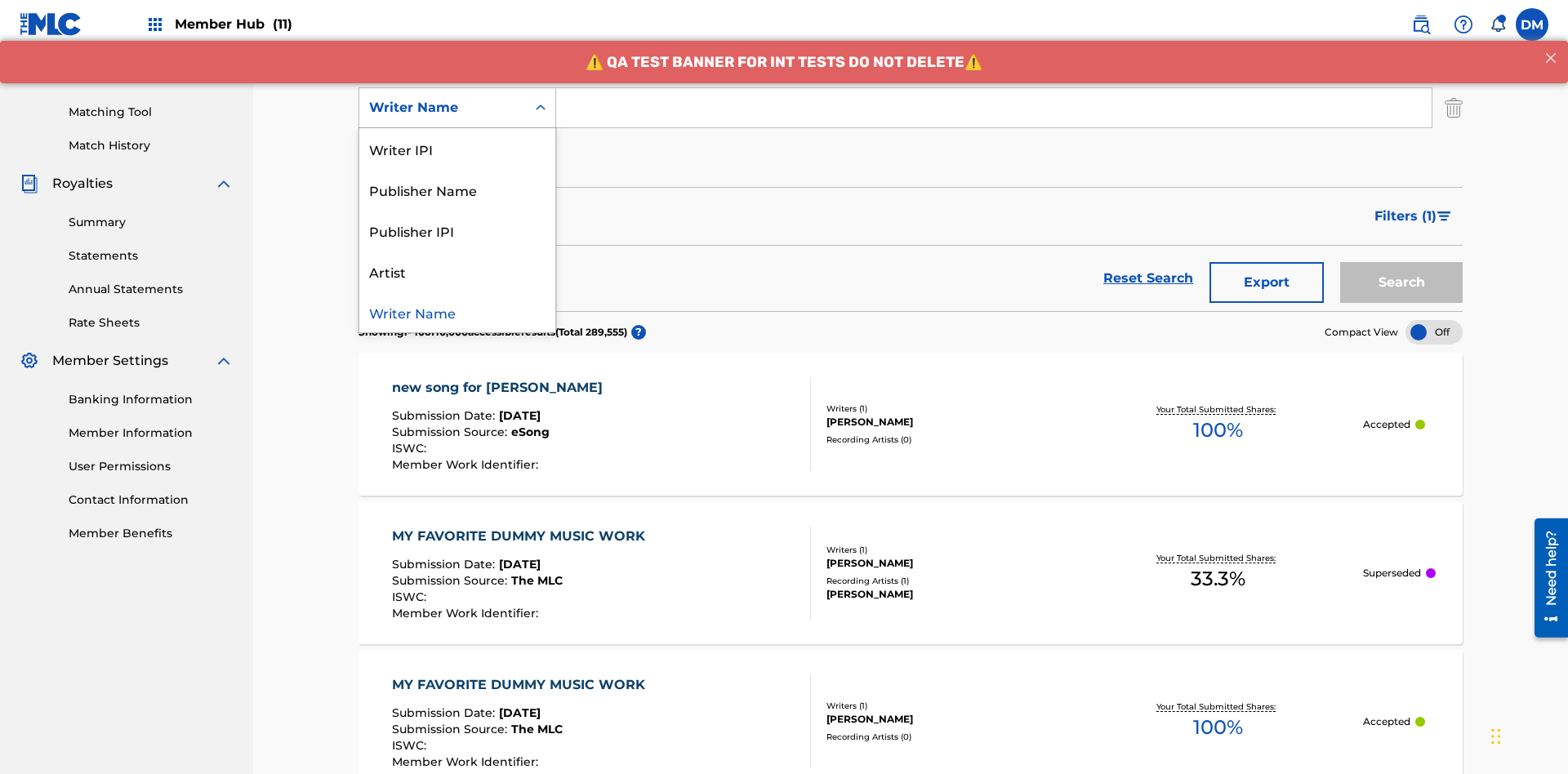
click at [457, 311] on div "Writer Name" at bounding box center [457, 311] width 196 height 41
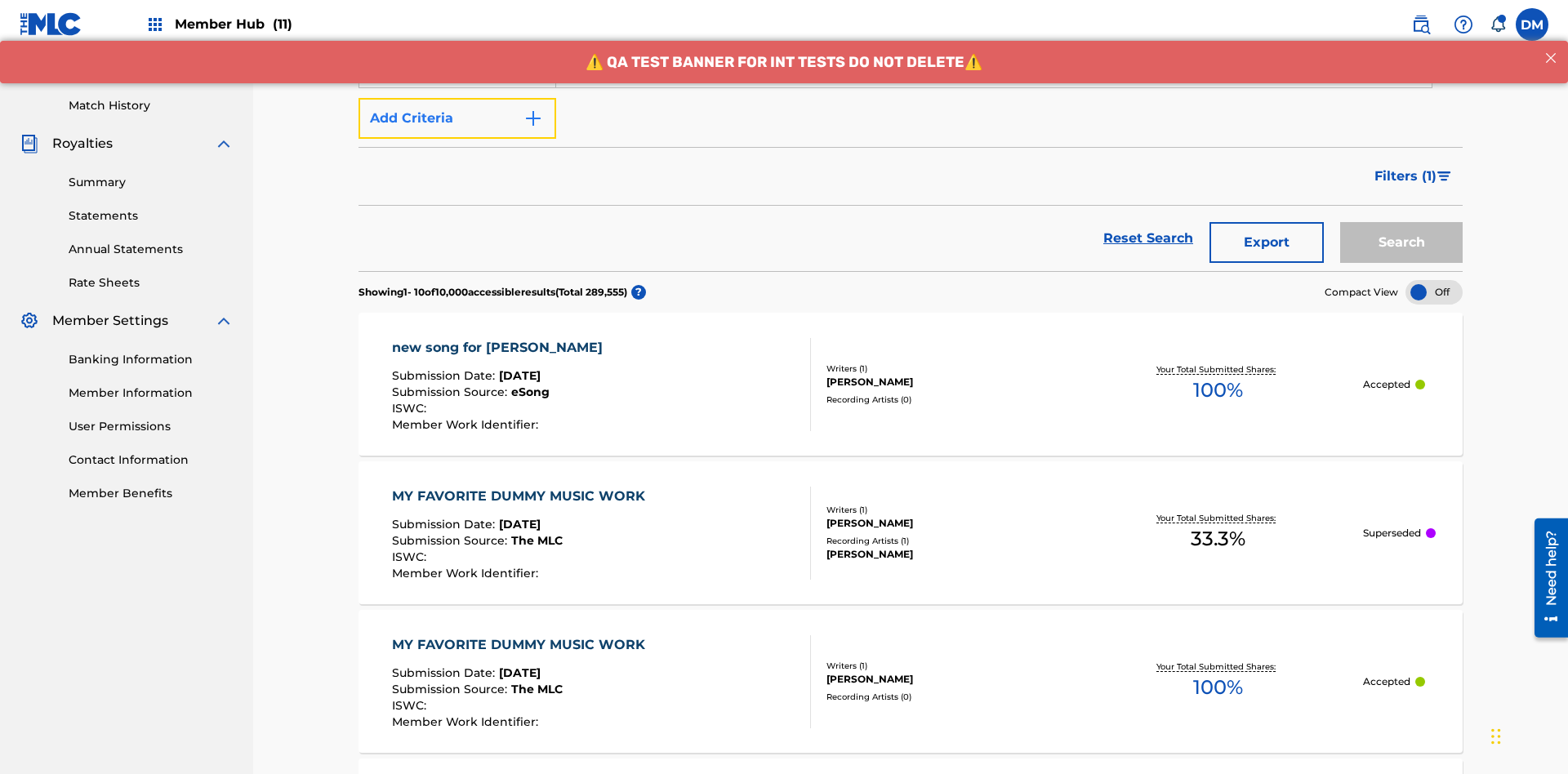
click at [457, 119] on button "Add Criteria" at bounding box center [457, 118] width 198 height 41
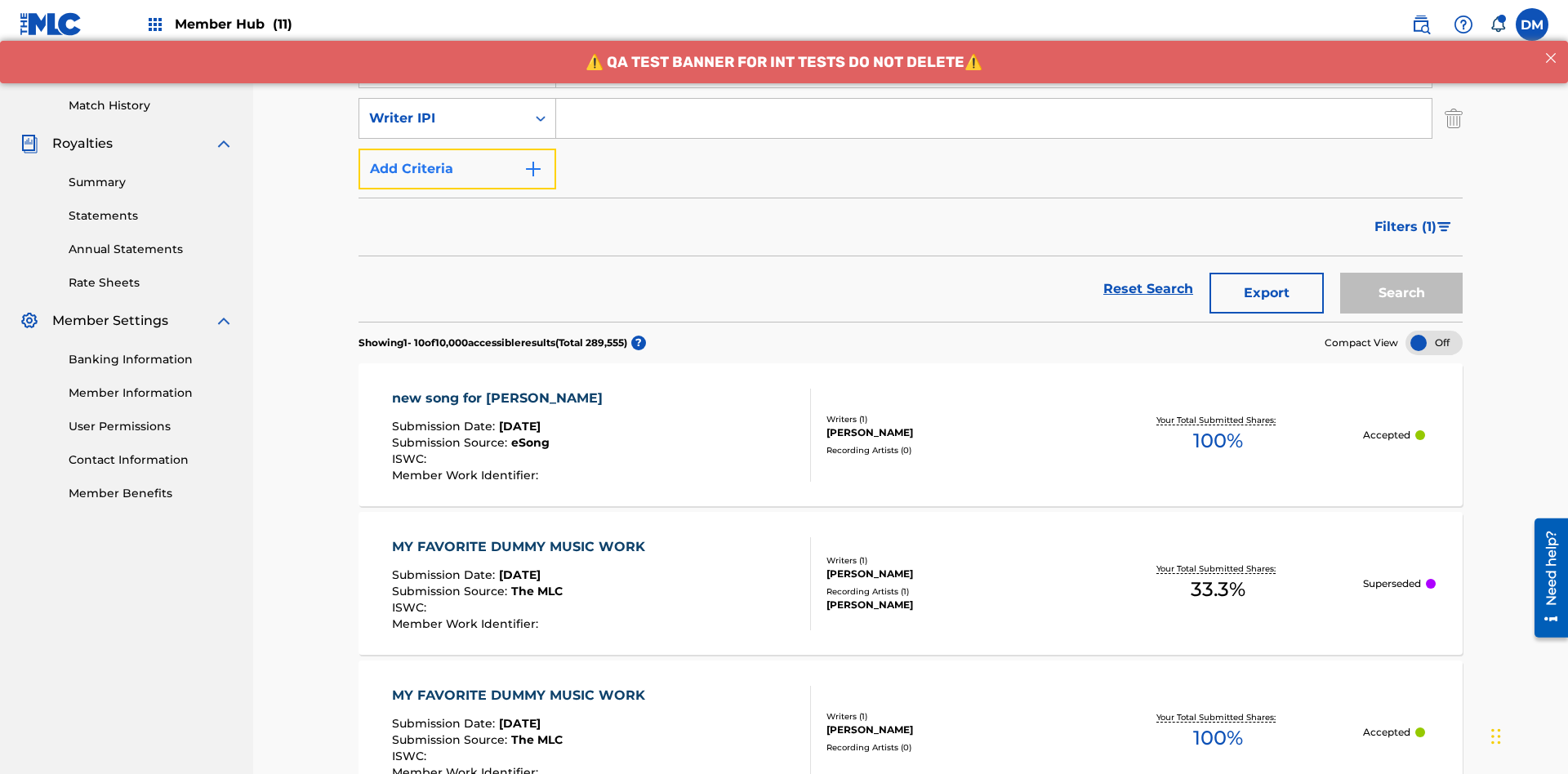
scroll to position [423, 0]
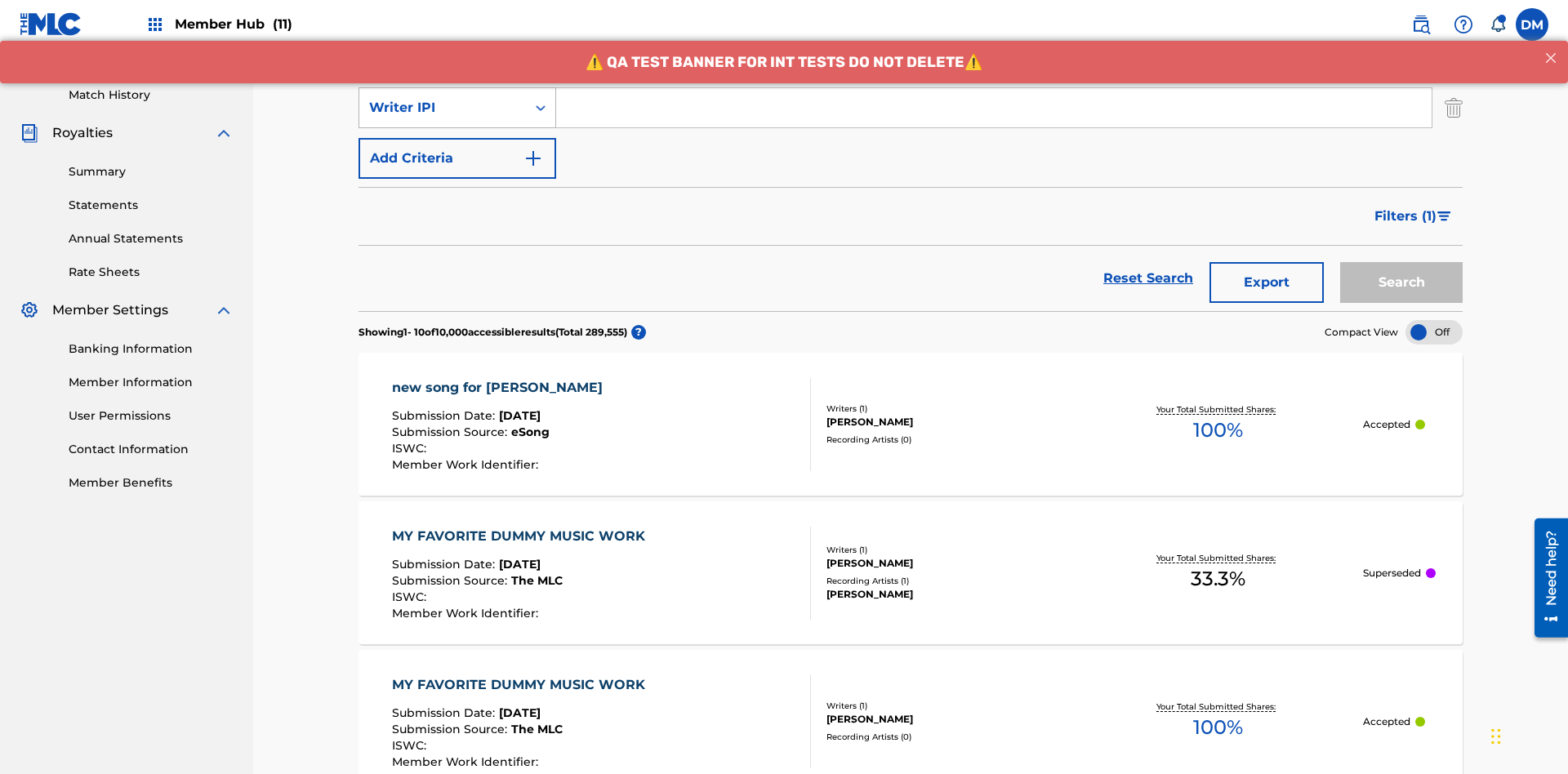
click at [443, 107] on div "Writer IPI" at bounding box center [443, 107] width 147 height 20
click at [457, 148] on div "Publisher Name" at bounding box center [457, 148] width 196 height 41
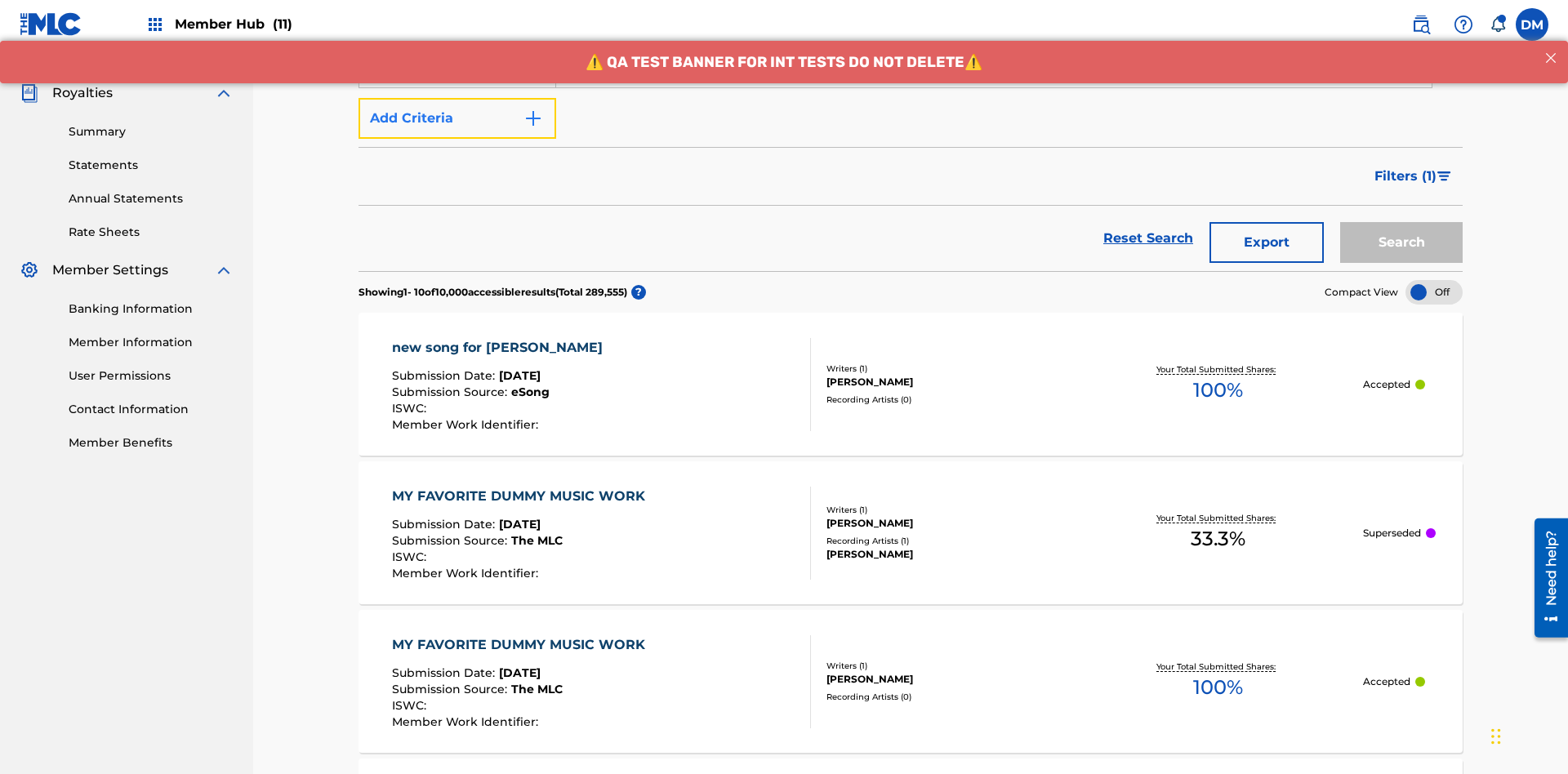
click at [457, 119] on button "Add Criteria" at bounding box center [457, 118] width 198 height 41
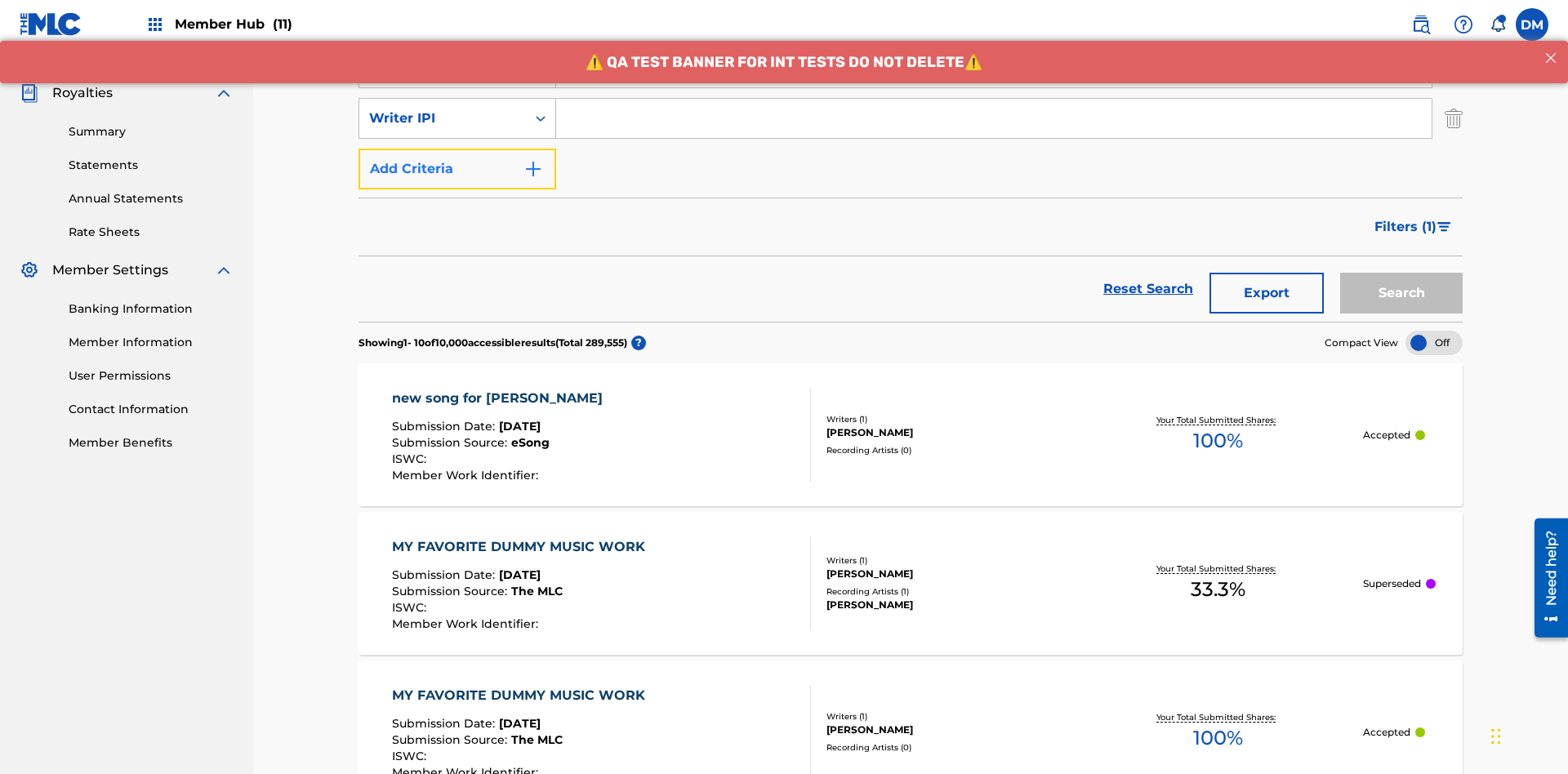
scroll to position [474, 0]
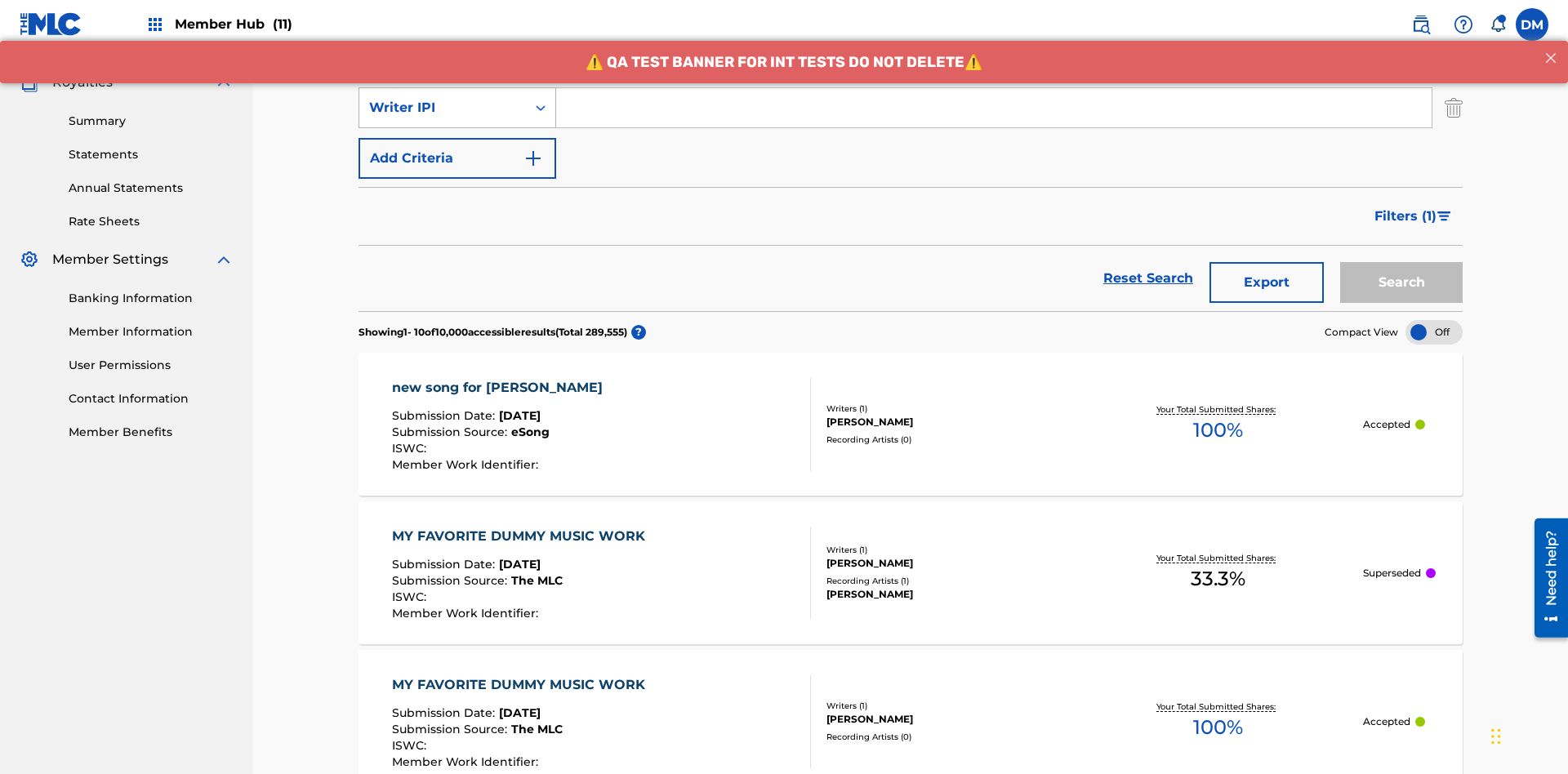
click at [443, 107] on div "Writer IPI" at bounding box center [443, 107] width 147 height 20
click at [457, 148] on div "Publisher IPI" at bounding box center [457, 148] width 196 height 41
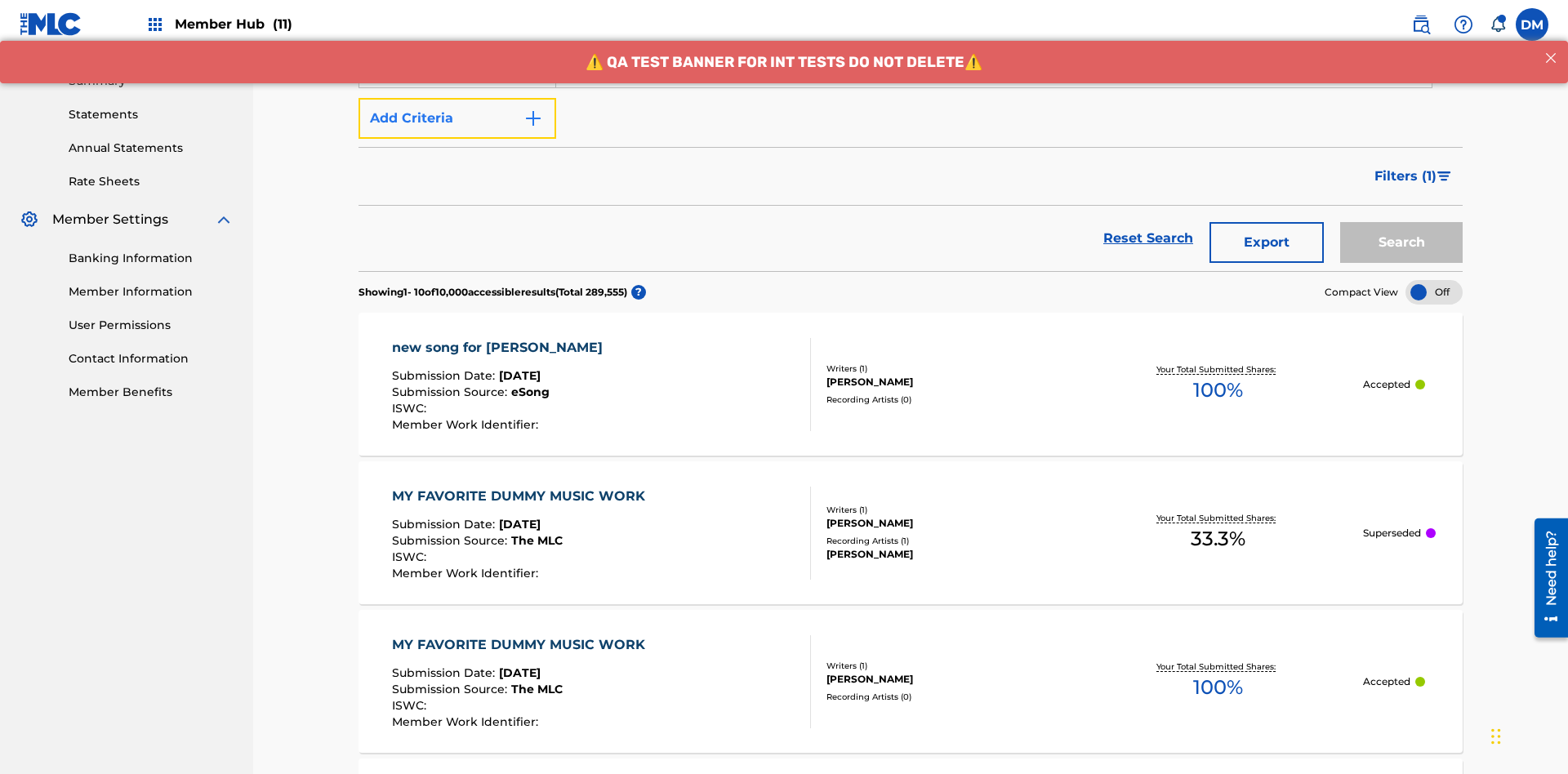
click at [457, 119] on button "Add Criteria" at bounding box center [457, 118] width 198 height 41
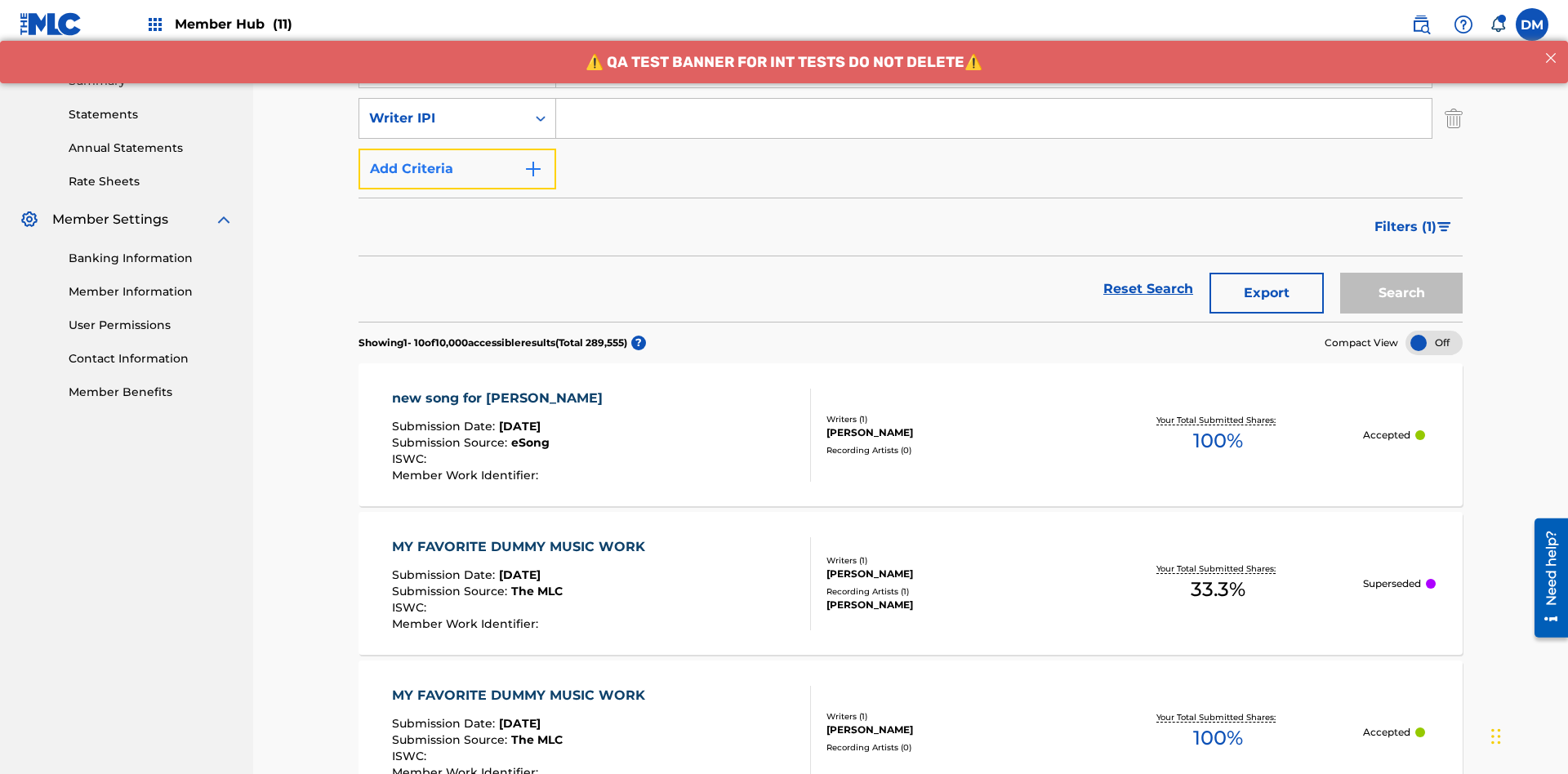
scroll to position [524, 0]
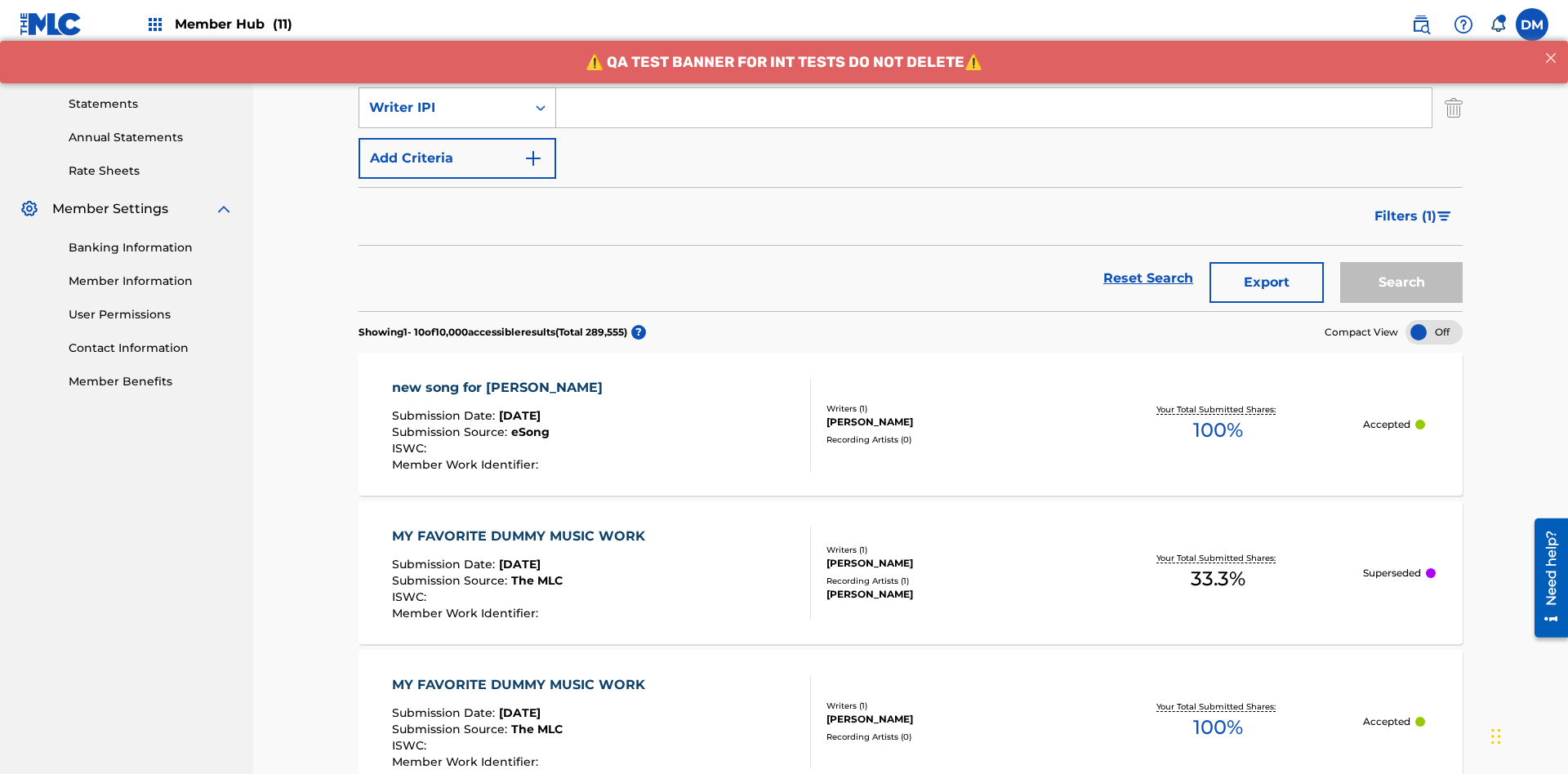
click at [443, 107] on div "Writer IPI" at bounding box center [443, 107] width 147 height 20
click at [457, 148] on div "Artist" at bounding box center [457, 148] width 196 height 41
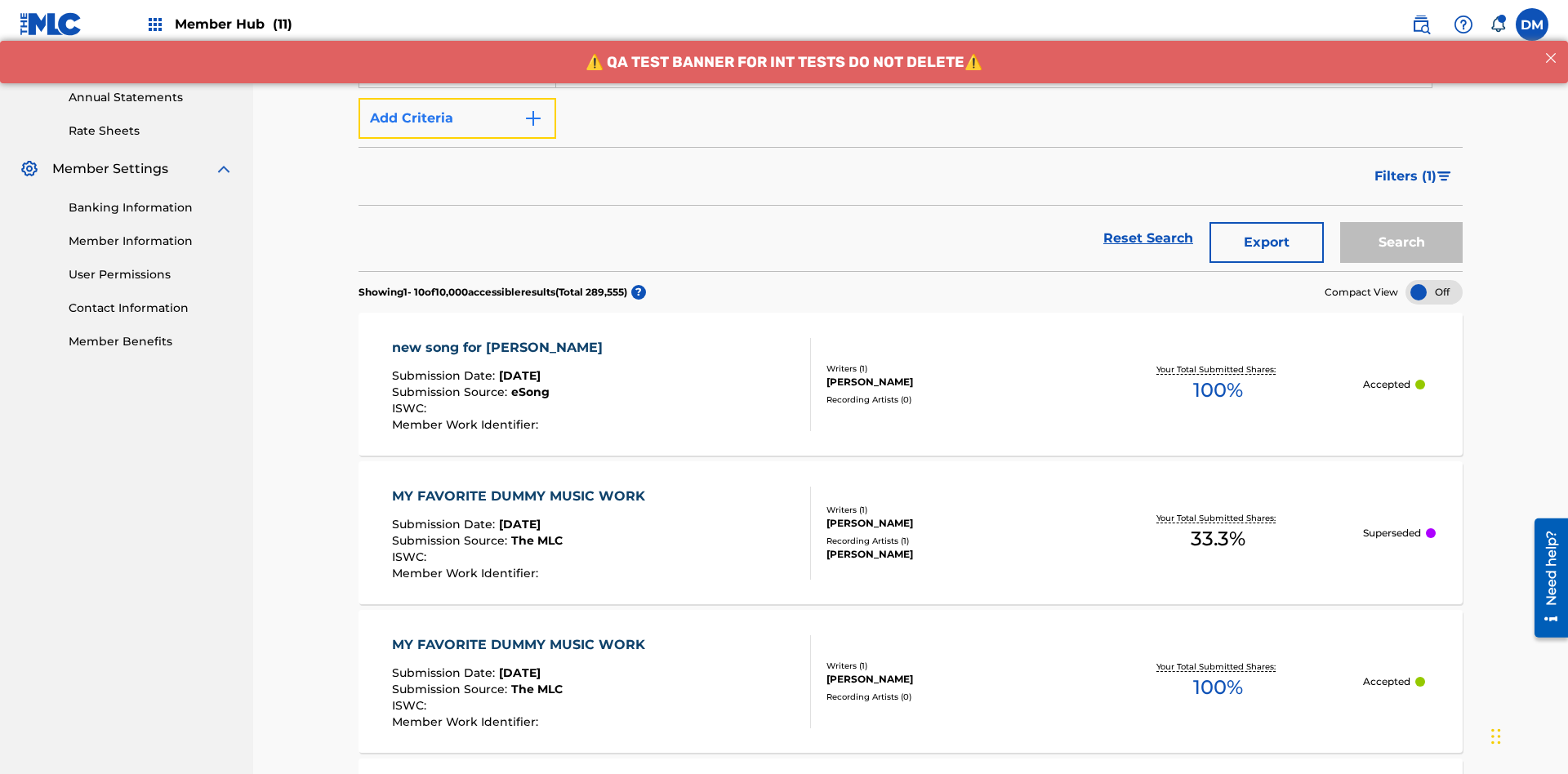
click at [457, 119] on button "Add Criteria" at bounding box center [457, 118] width 198 height 41
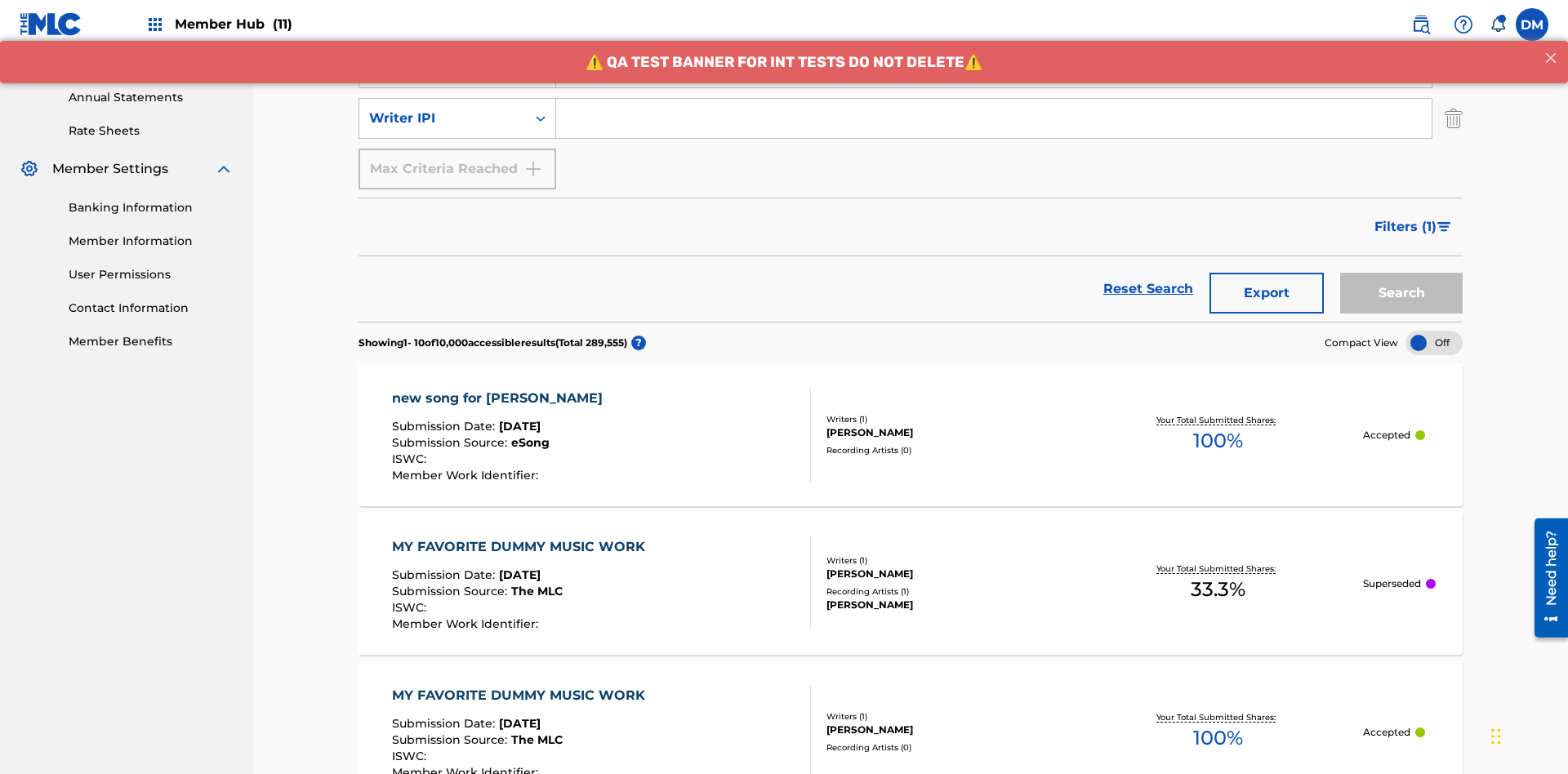
scroll to position [575, 0]
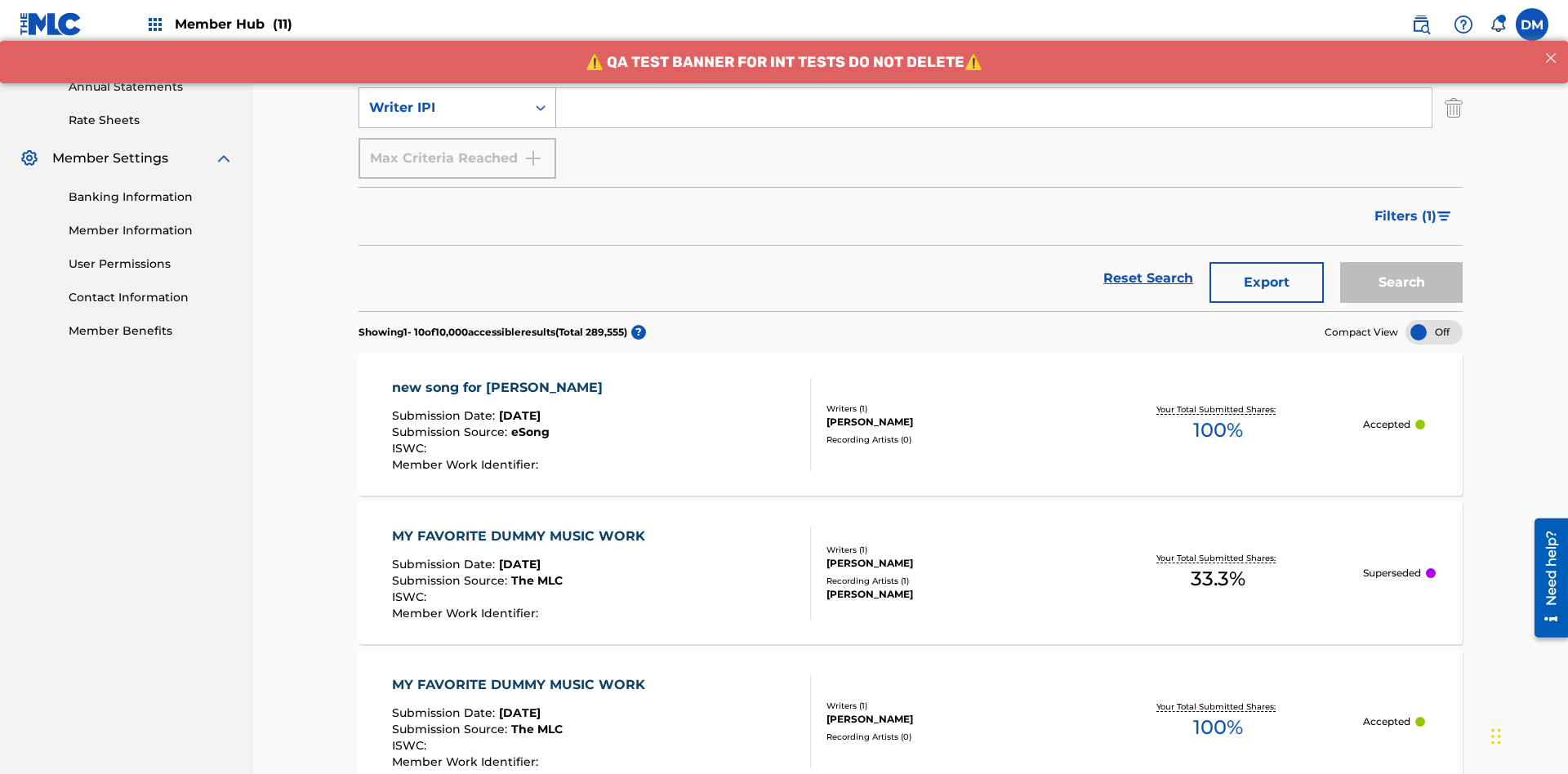
click at [443, 107] on div "Writer IPI" at bounding box center [443, 107] width 147 height 20
click at [457, 148] on div "Writer IPI" at bounding box center [457, 148] width 196 height 41
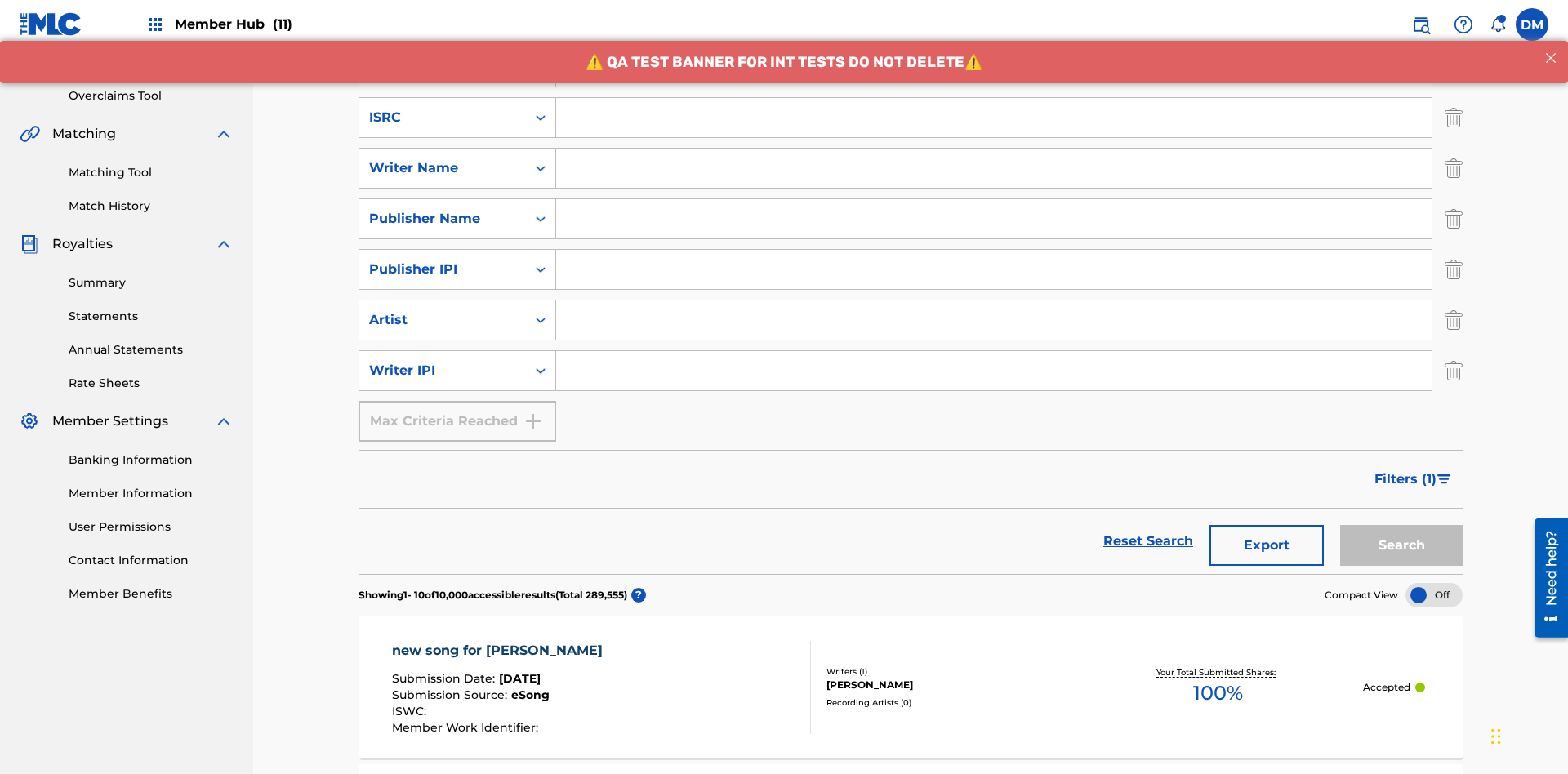
click at [994, 118] on input "Search Form" at bounding box center [993, 117] width 875 height 39
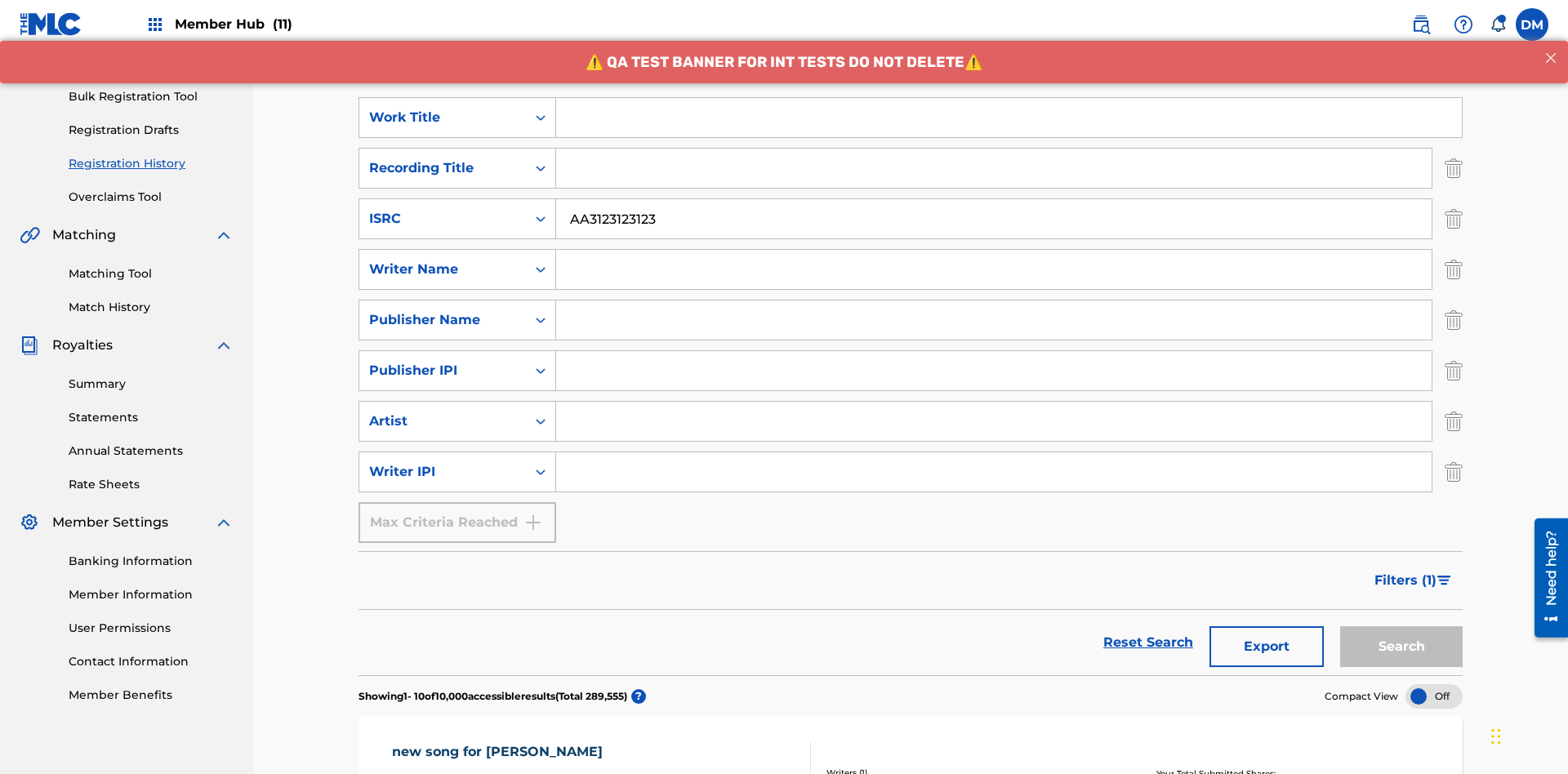
type input "AA3123123123"
click at [1009, 118] on input "Search Form" at bounding box center [1008, 117] width 906 height 39
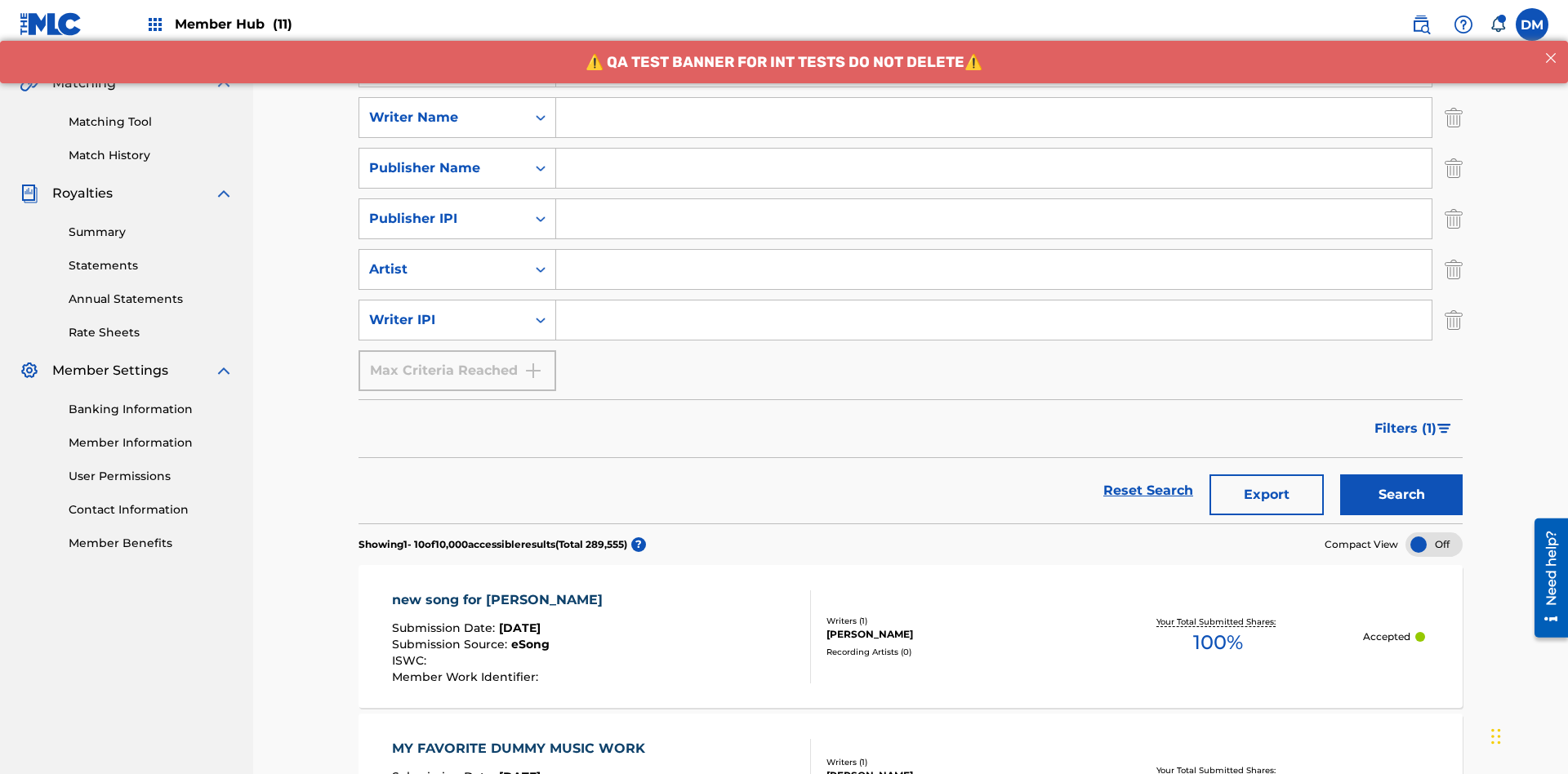
type input "MY FAVORITE DUMMY MUSIC WORK"
click at [994, 118] on input "Search Form" at bounding box center [993, 117] width 875 height 39
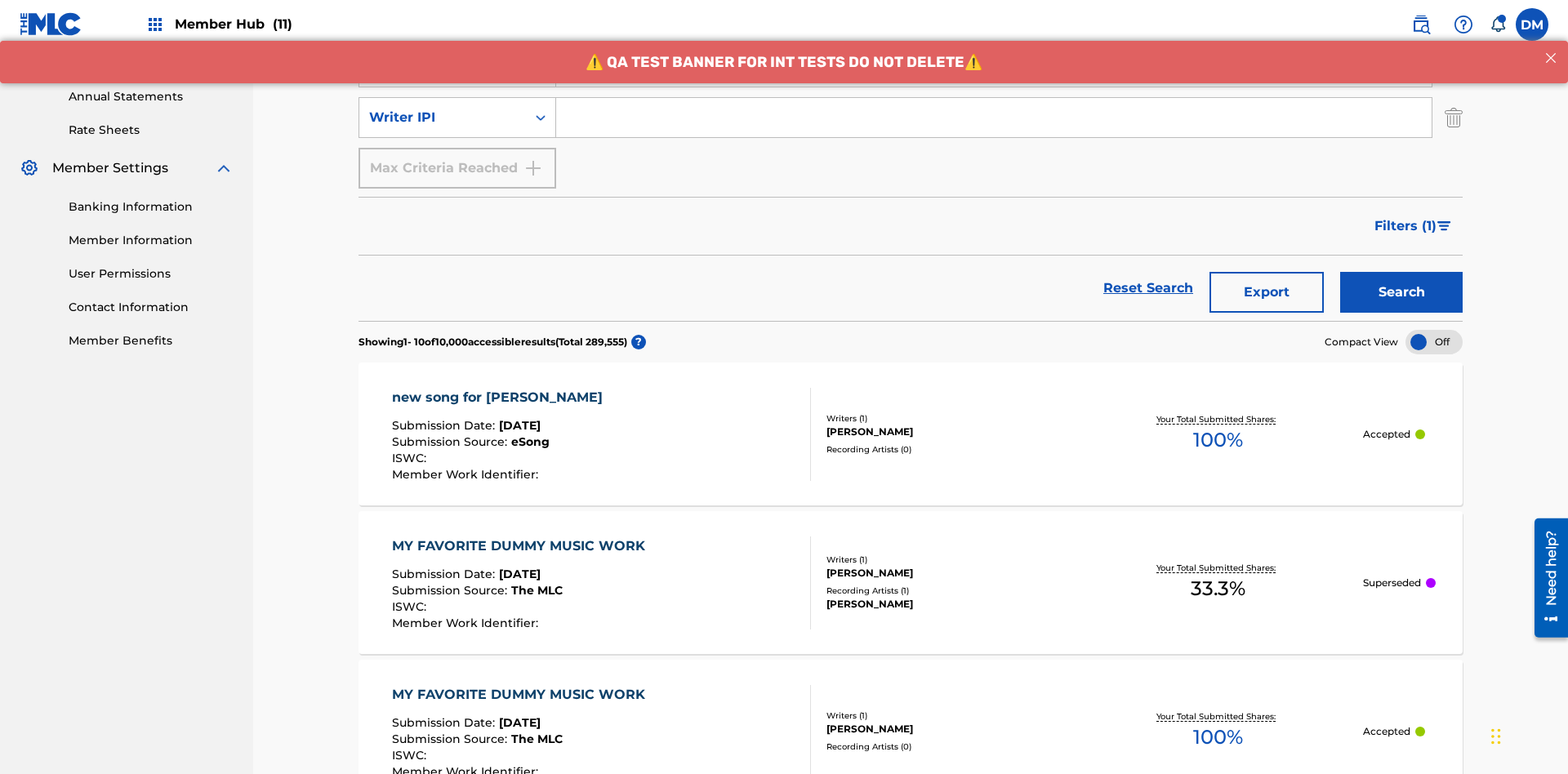
type input "BERKOWITZ"
click at [994, 118] on input "Search Form" at bounding box center [993, 117] width 875 height 39
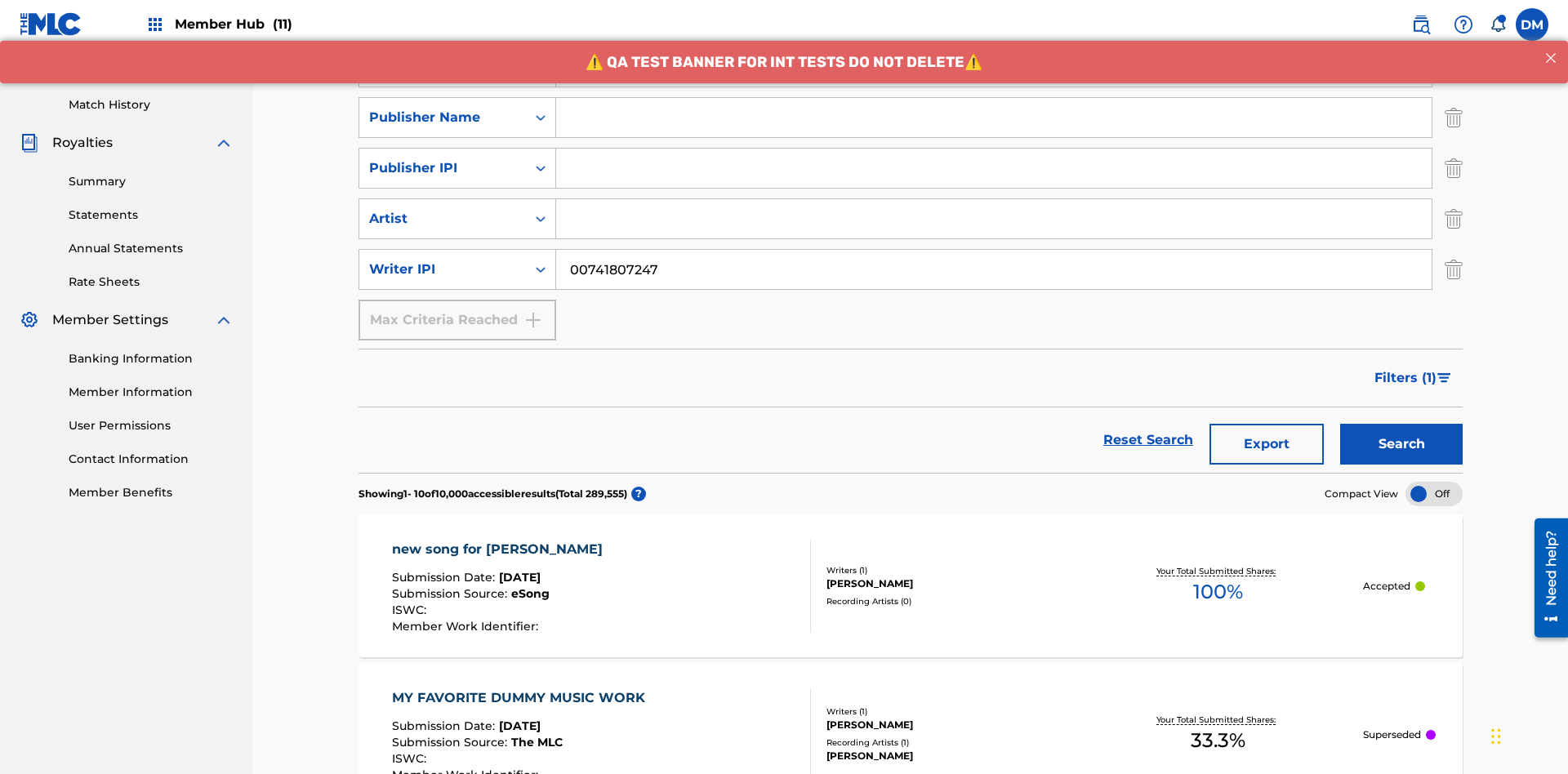
type input "00741807247"
click at [994, 118] on input "Search Form" at bounding box center [993, 117] width 875 height 39
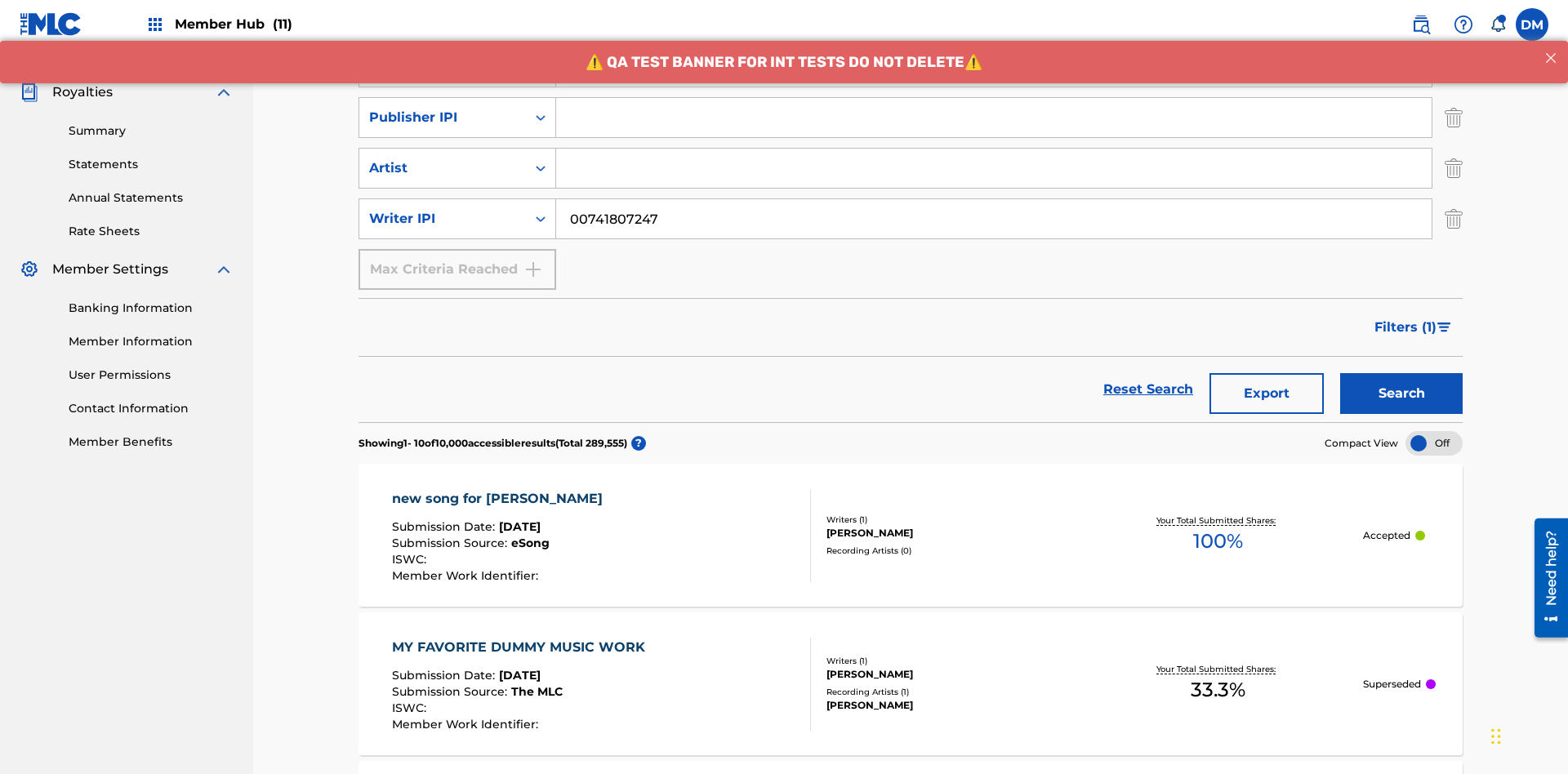
type input "CALACA"
click at [994, 118] on input "Search Form" at bounding box center [993, 117] width 875 height 39
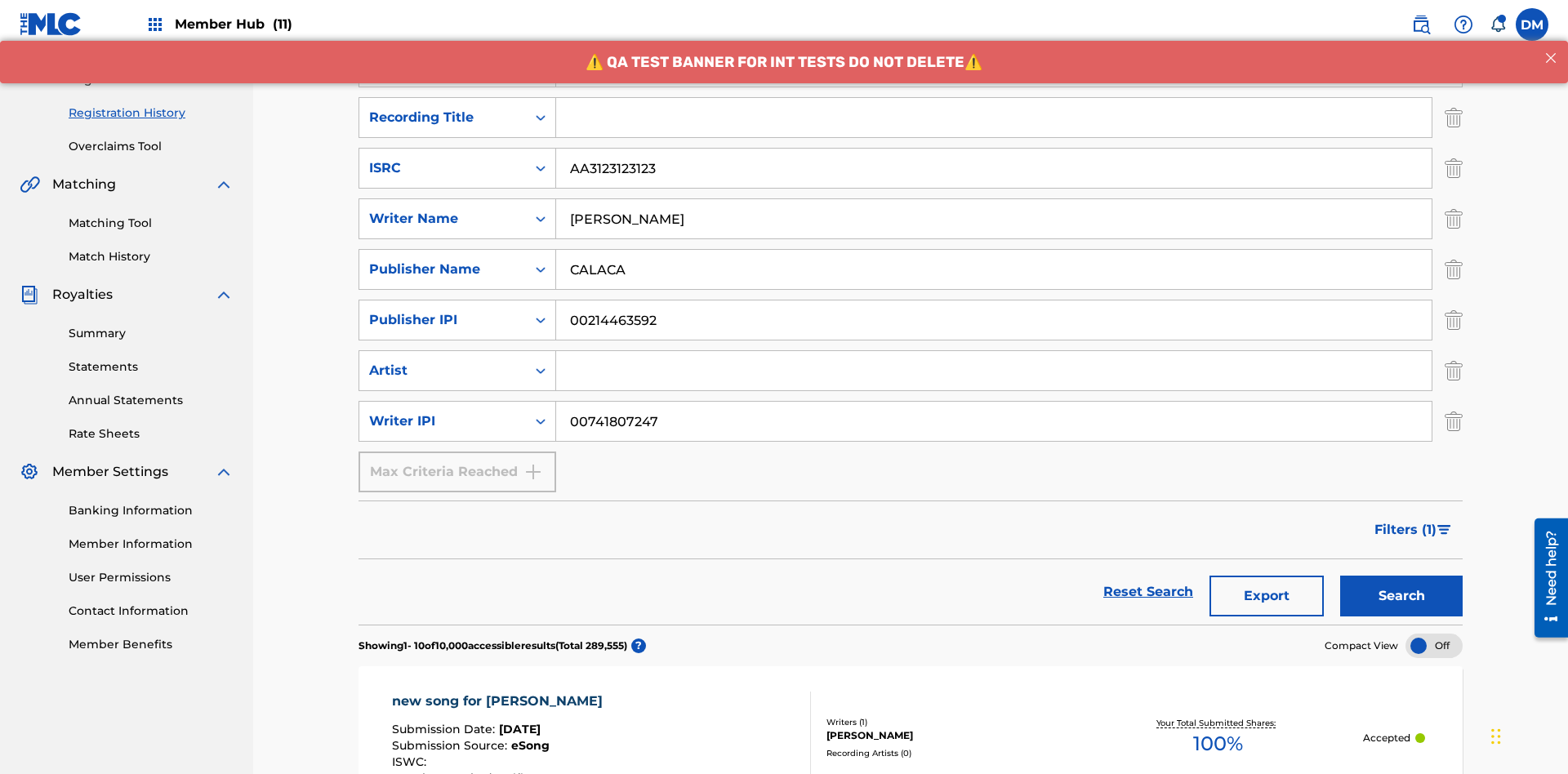
type input "00214463592"
click at [994, 118] on input "Search Form" at bounding box center [993, 117] width 875 height 39
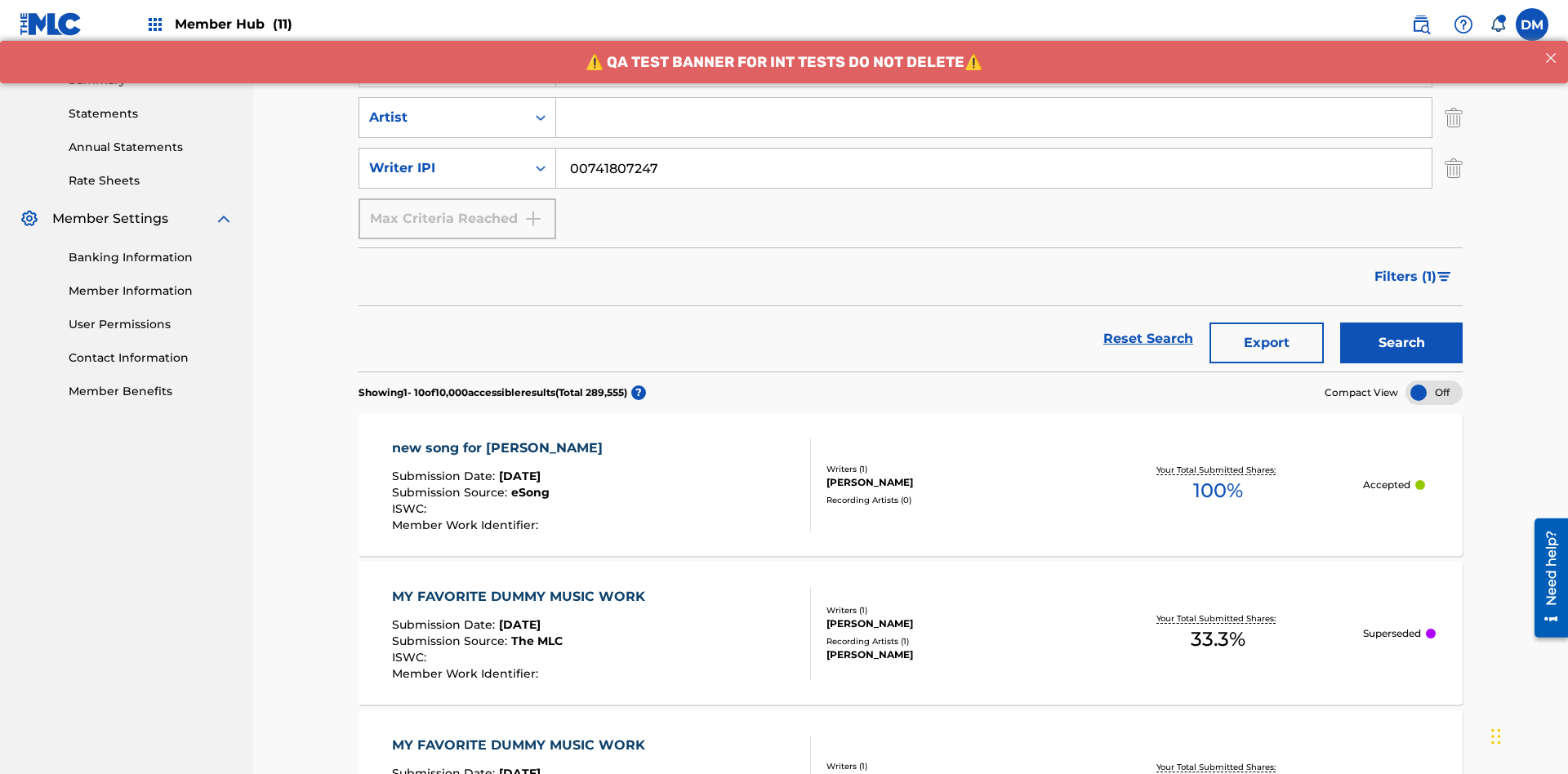
type input "Best Song Ever"
click at [994, 118] on input "Search Form" at bounding box center [993, 117] width 875 height 39
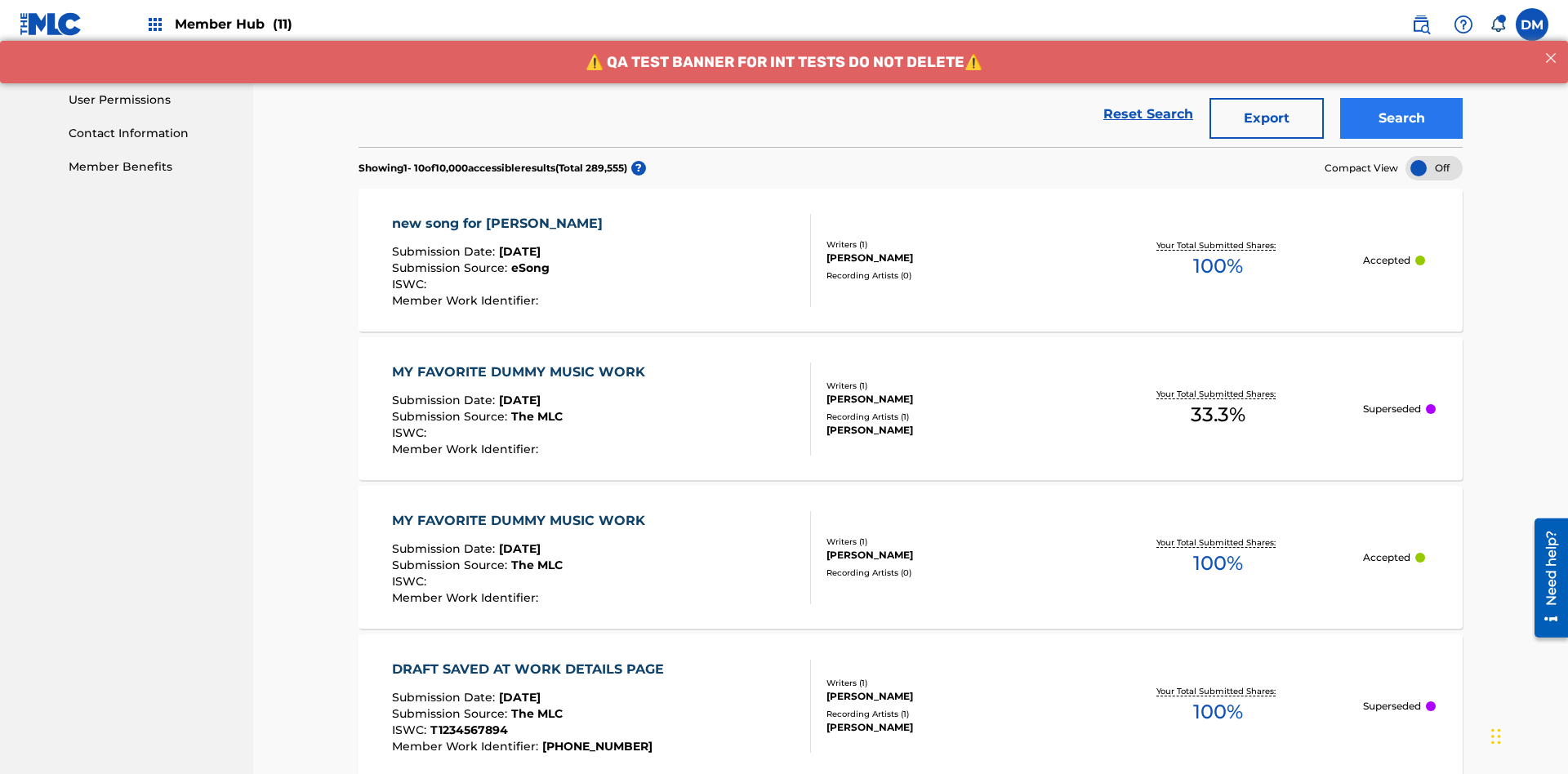
type input "Joe Lewis"
click at [1402, 119] on button "Search" at bounding box center [1402, 118] width 123 height 41
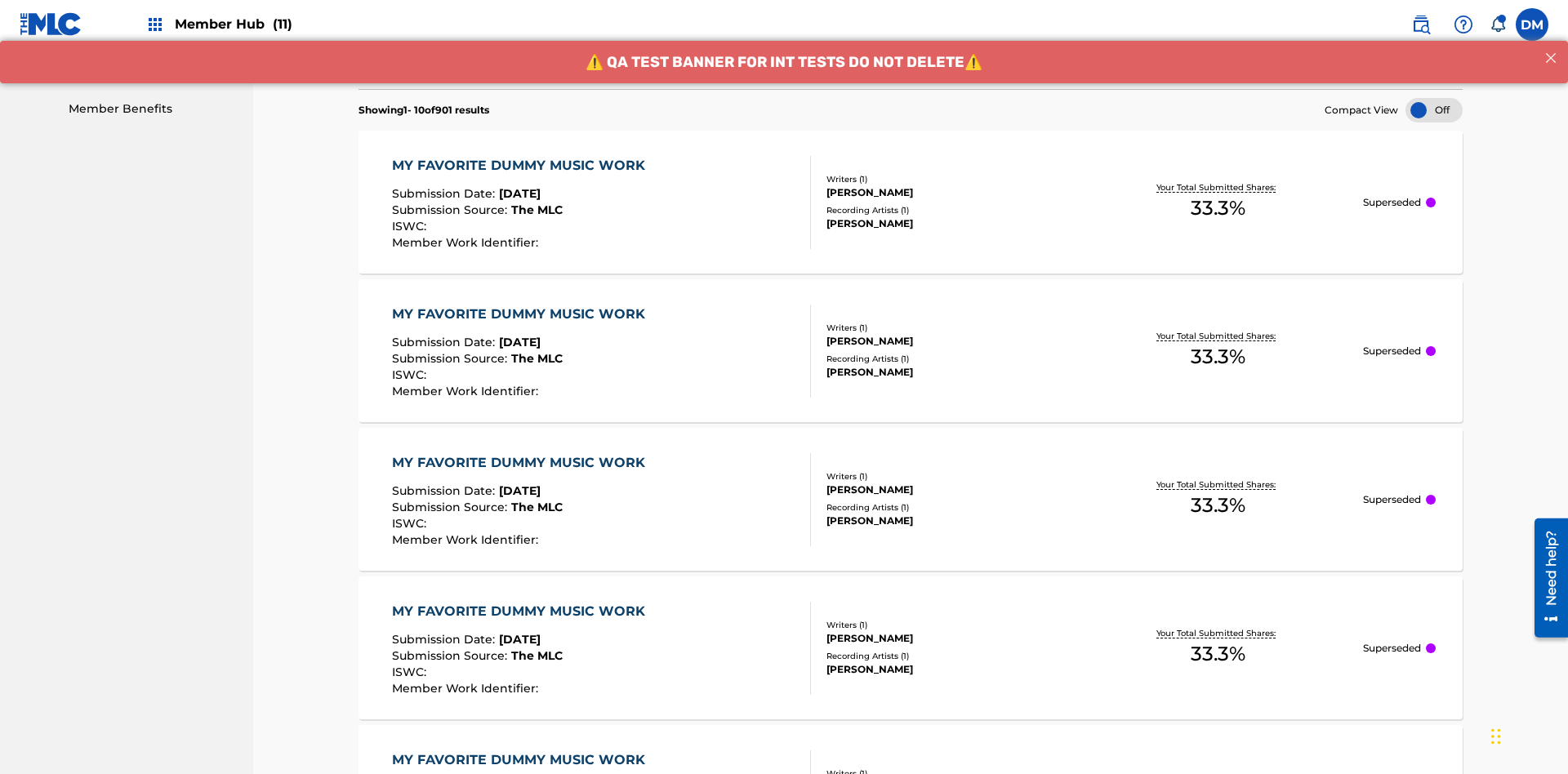
scroll to position [854, 0]
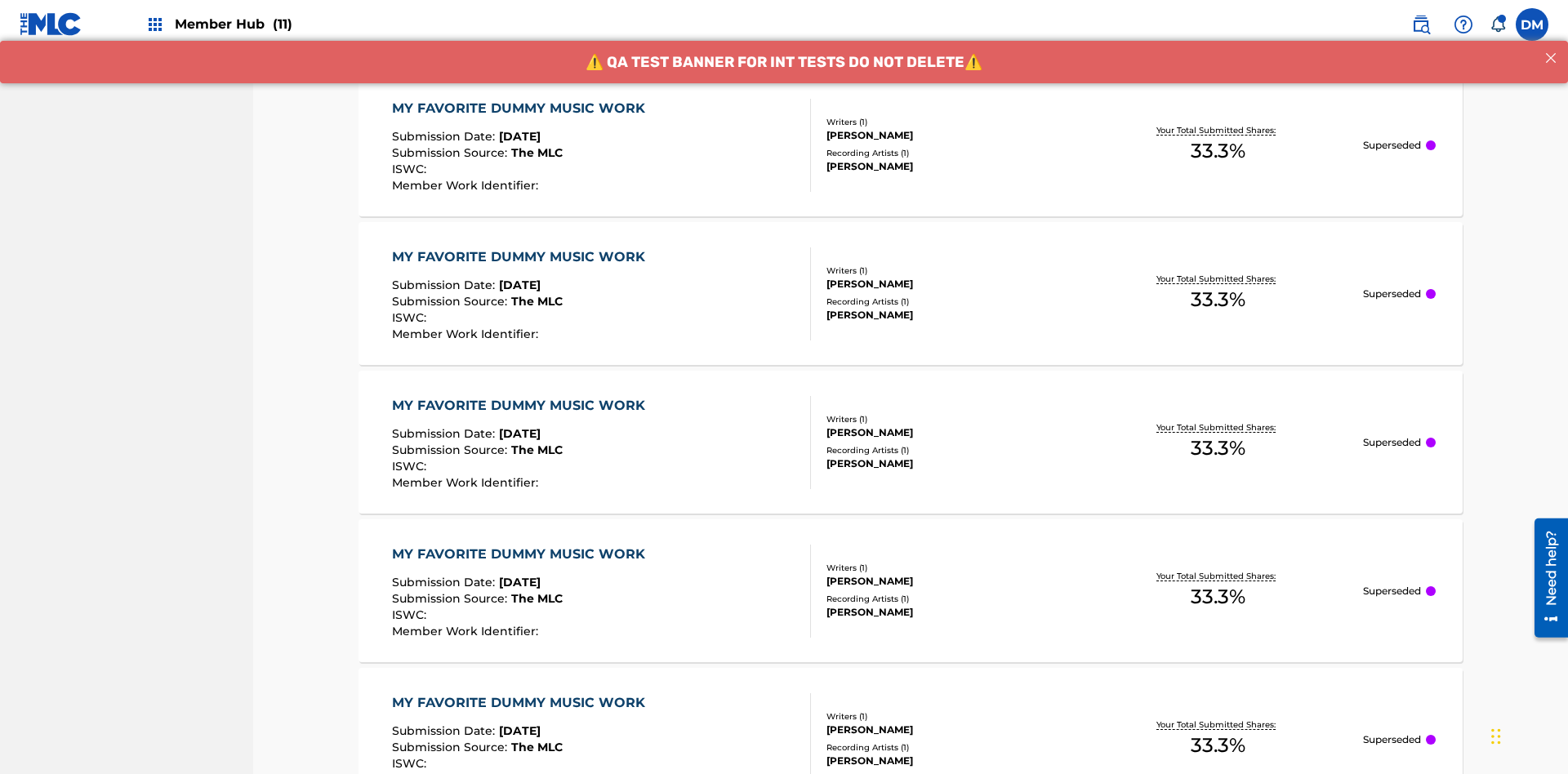
click at [521, 107] on div "MY FAVORITE DUMMY MUSIC WORK" at bounding box center [523, 108] width 261 height 20
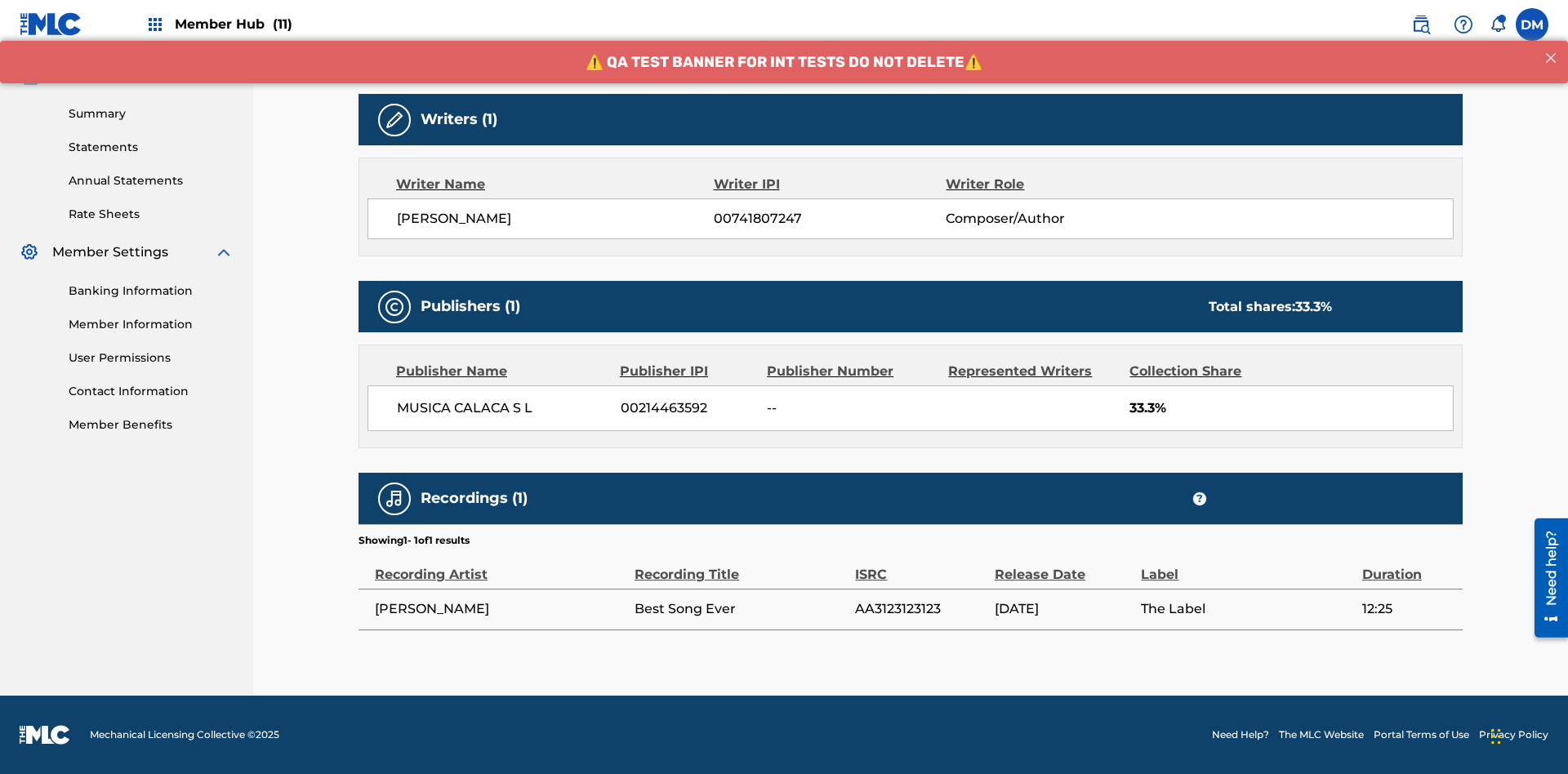
scroll to position [115, 0]
